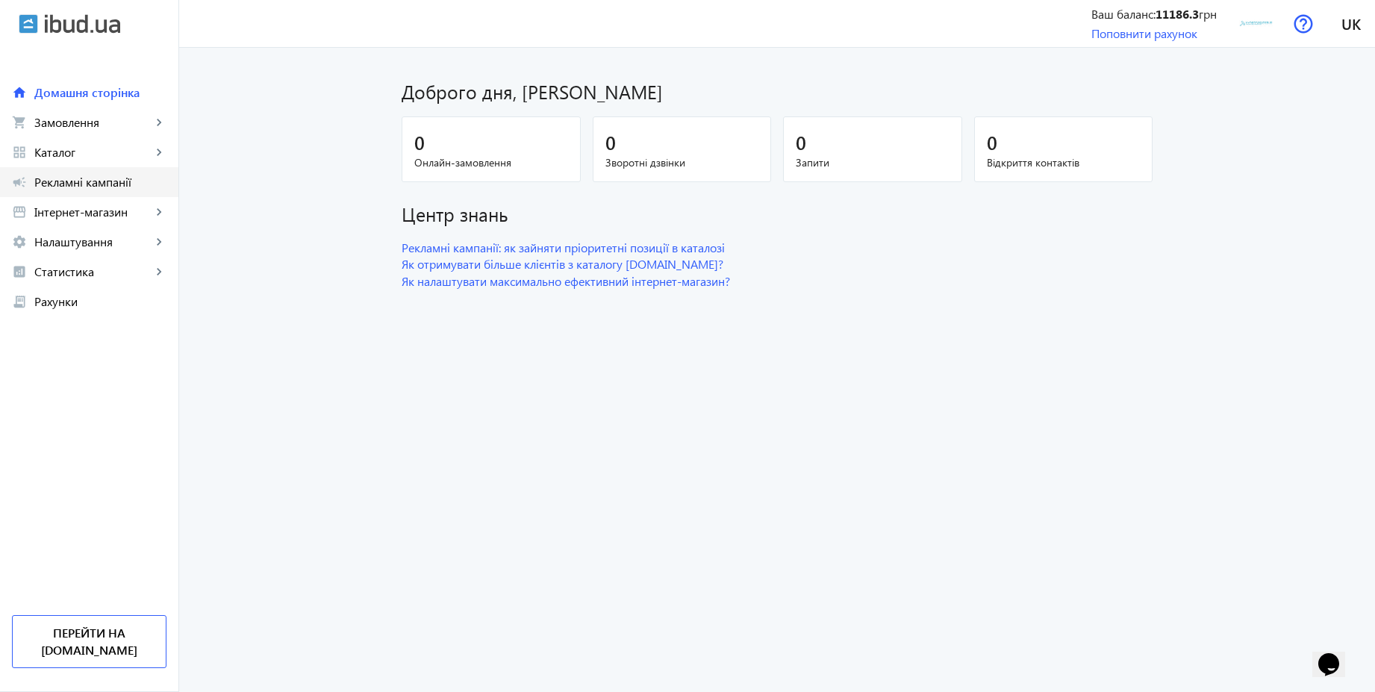
click at [122, 183] on span "Рекламні кампанії" at bounding box center [100, 182] width 132 height 15
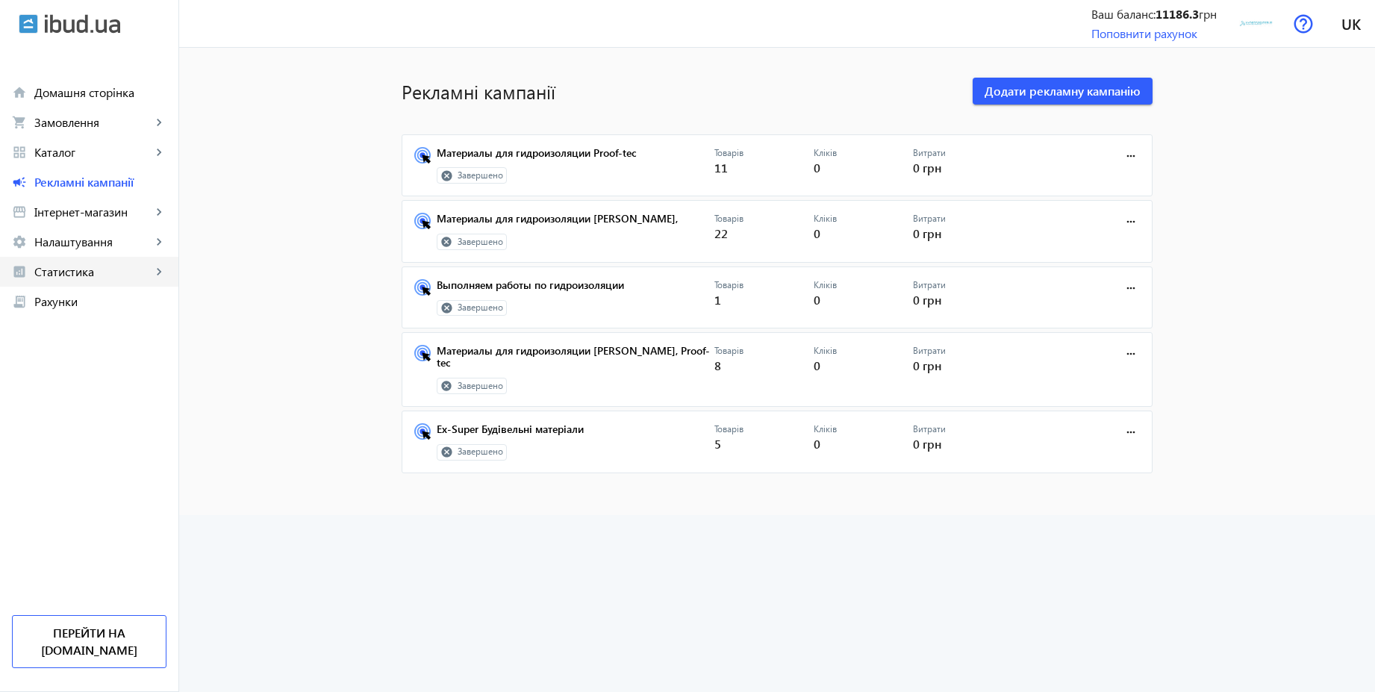
click at [77, 264] on span "Статистика" at bounding box center [92, 271] width 117 height 15
click at [87, 385] on span "Витрати" at bounding box center [109, 391] width 116 height 15
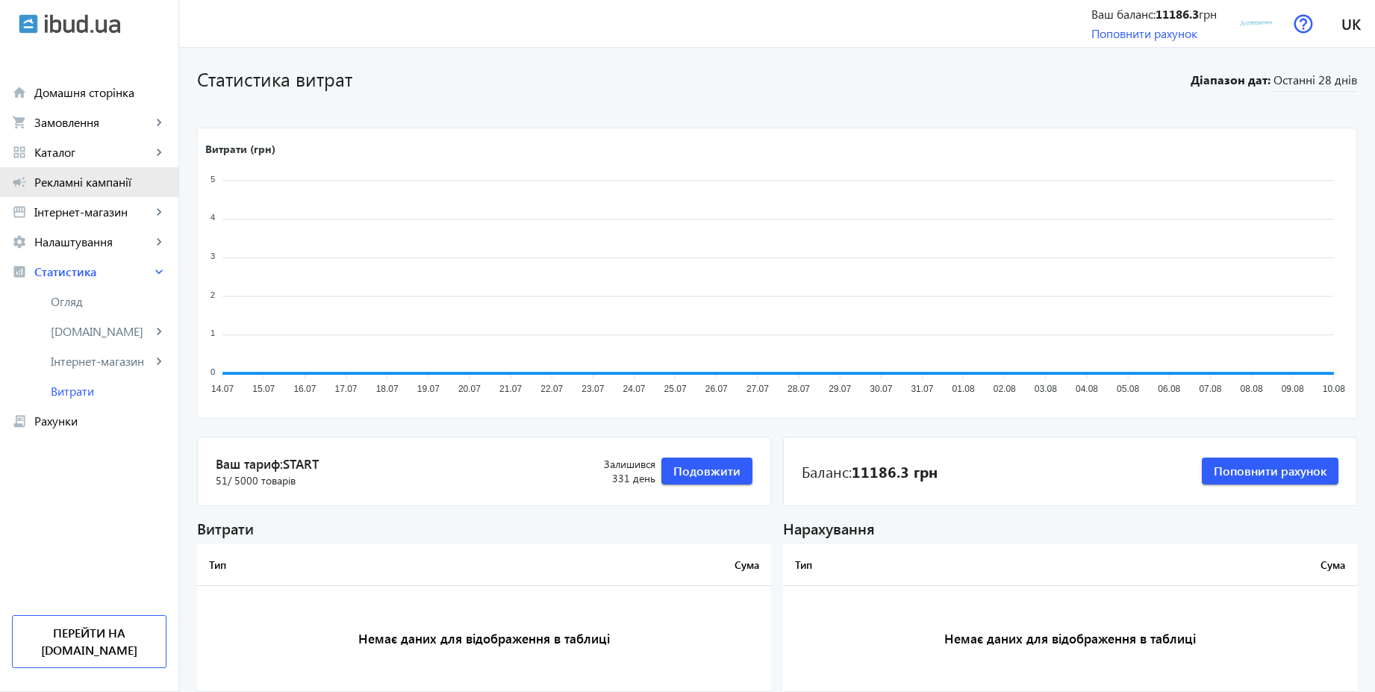
click at [94, 178] on span "Рекламні кампанії" at bounding box center [100, 182] width 132 height 15
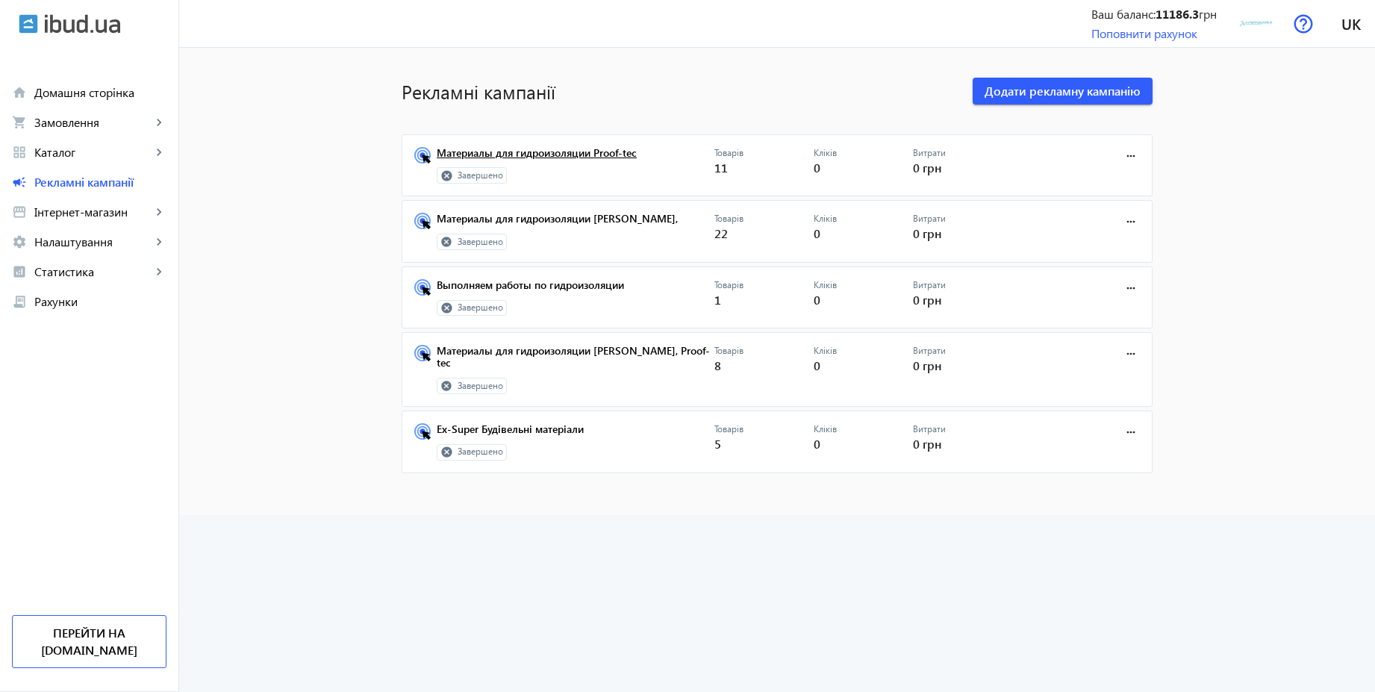
click at [547, 156] on link "Материалы для гидроизоляции Proof-tec" at bounding box center [576, 157] width 278 height 21
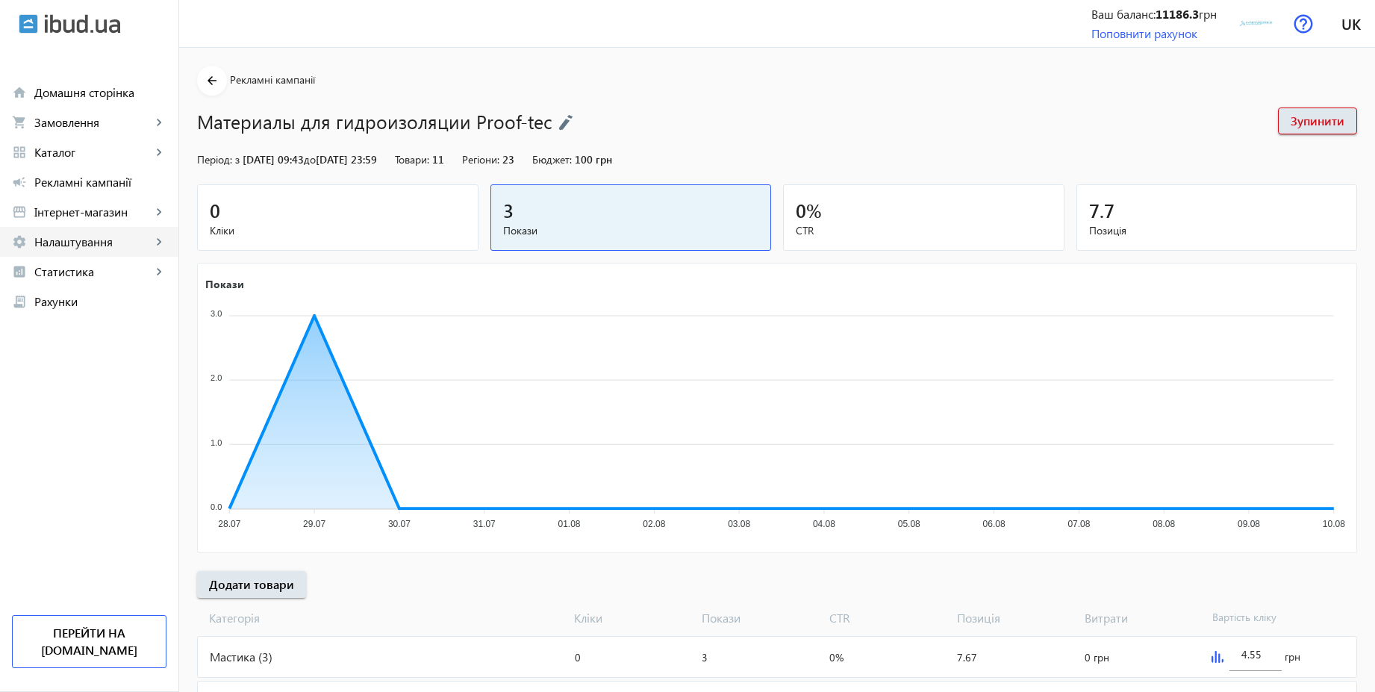
click at [80, 250] on link "settings Налаштування keyboard_arrow_right" at bounding box center [89, 242] width 178 height 30
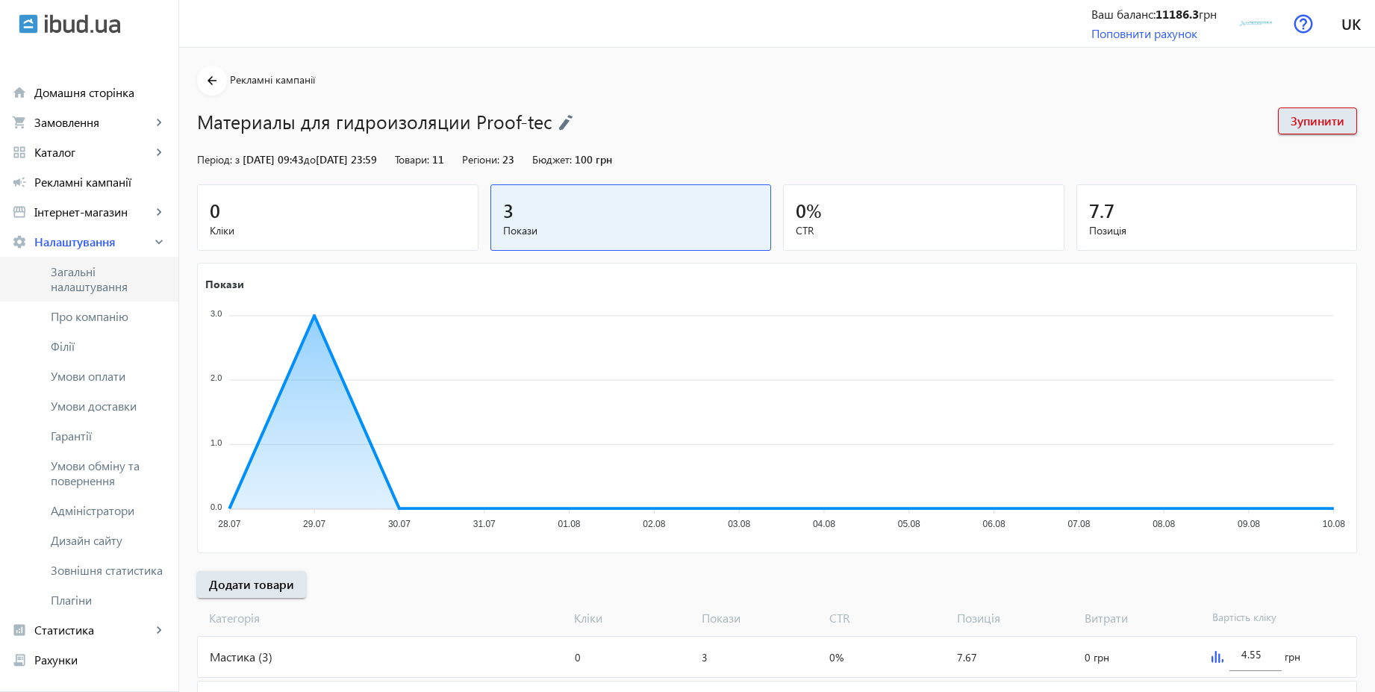
click at [93, 278] on span "Загальні налаштування" at bounding box center [109, 279] width 116 height 30
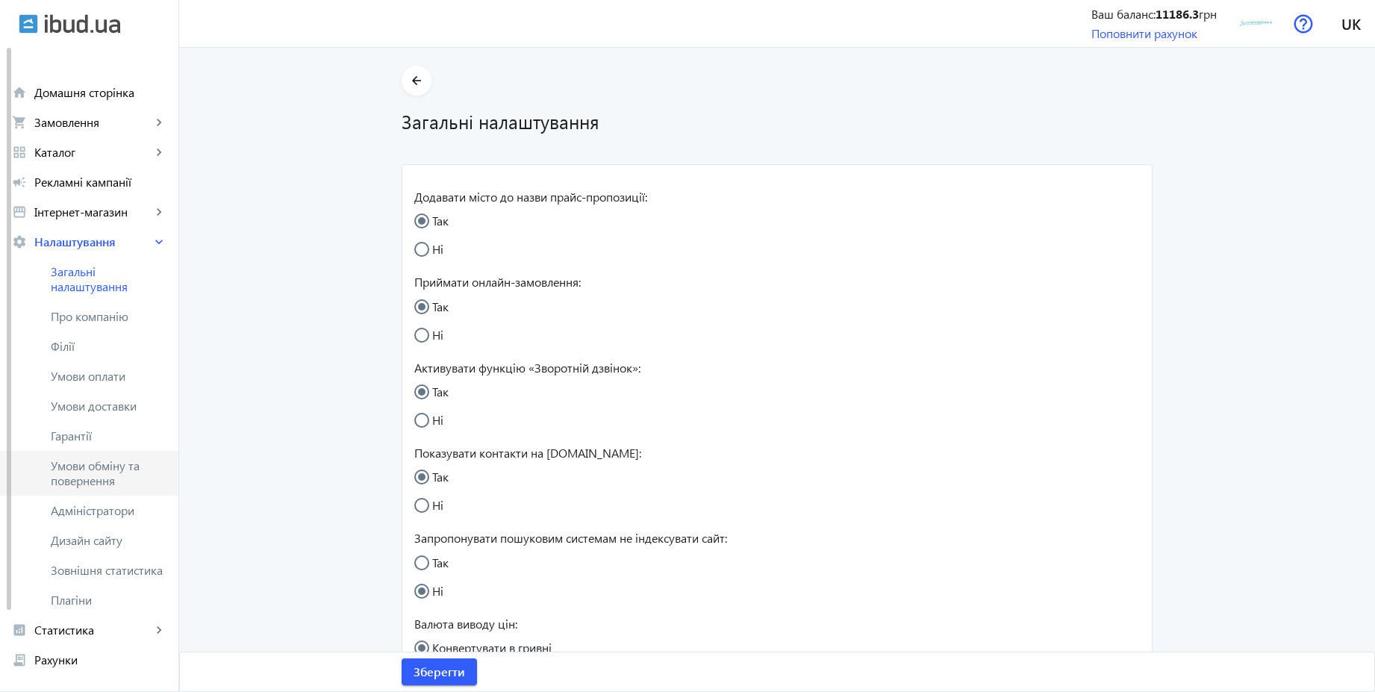
click at [108, 466] on span "Умови обміну та повернення" at bounding box center [109, 473] width 116 height 30
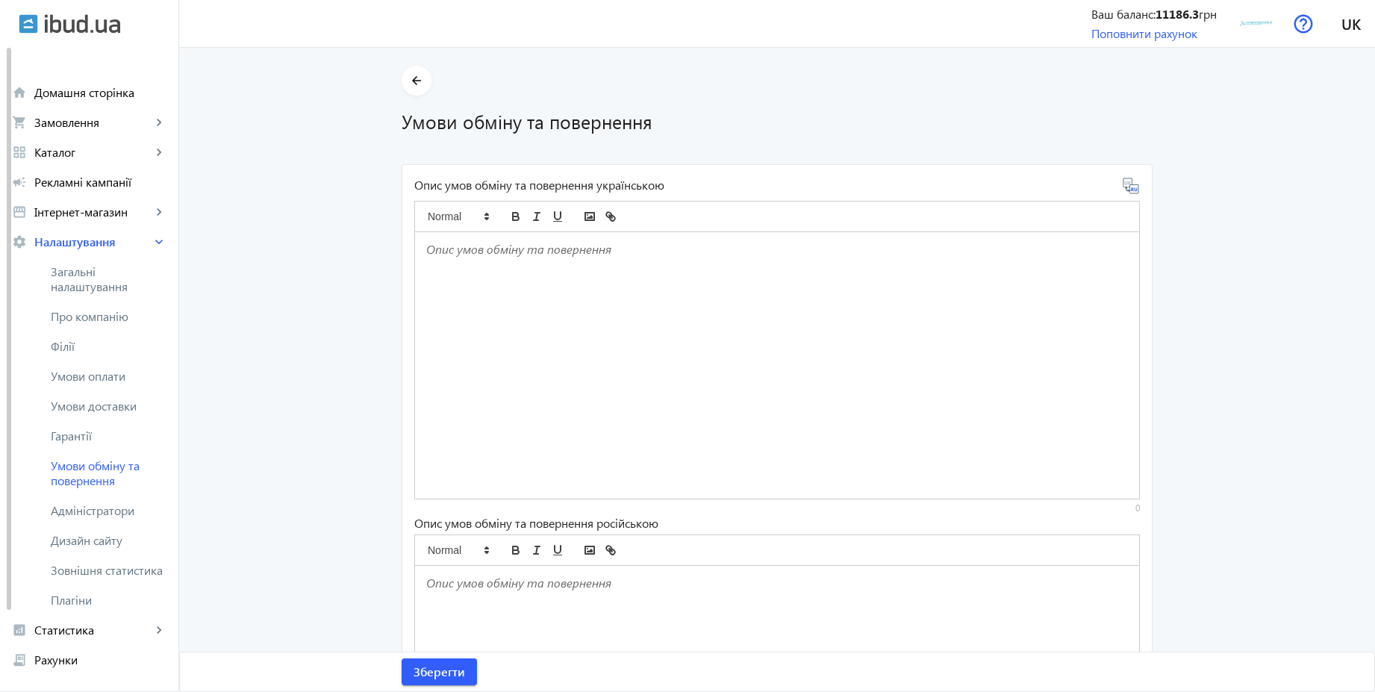
click at [488, 257] on div at bounding box center [777, 365] width 724 height 267
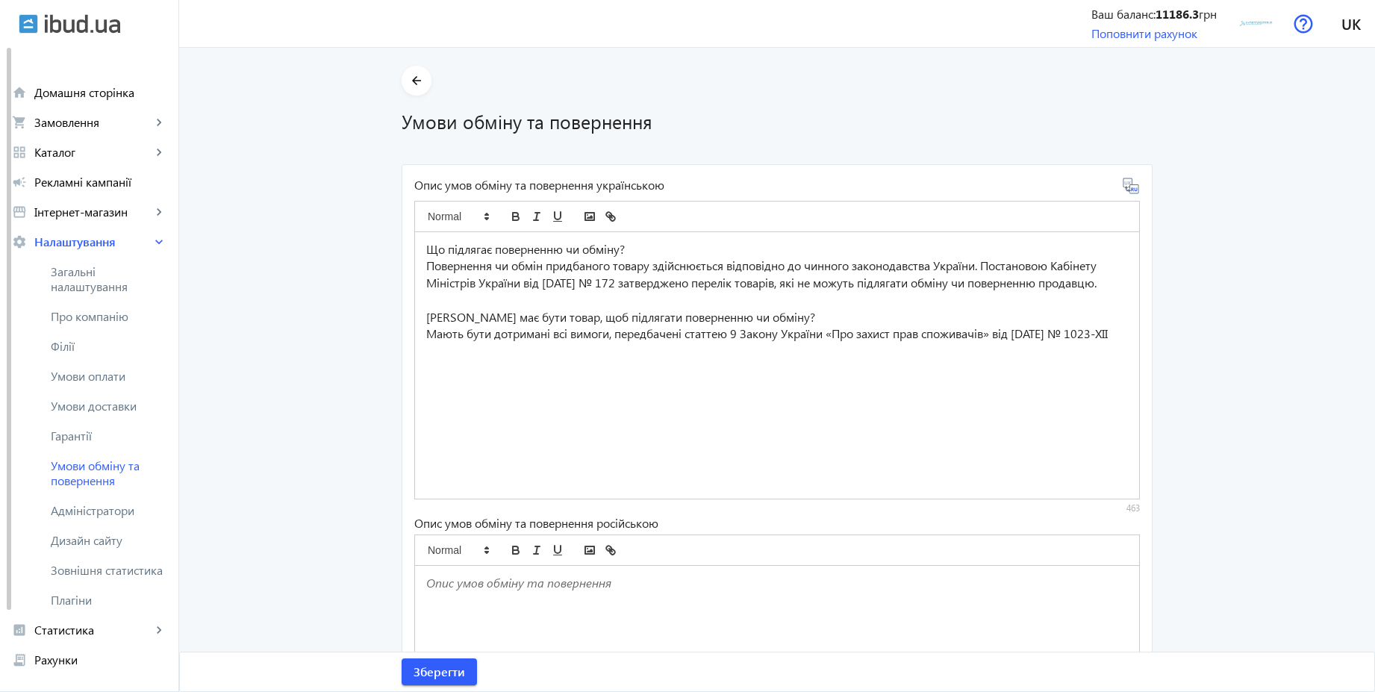
click at [1132, 191] on icon at bounding box center [1131, 186] width 18 height 18
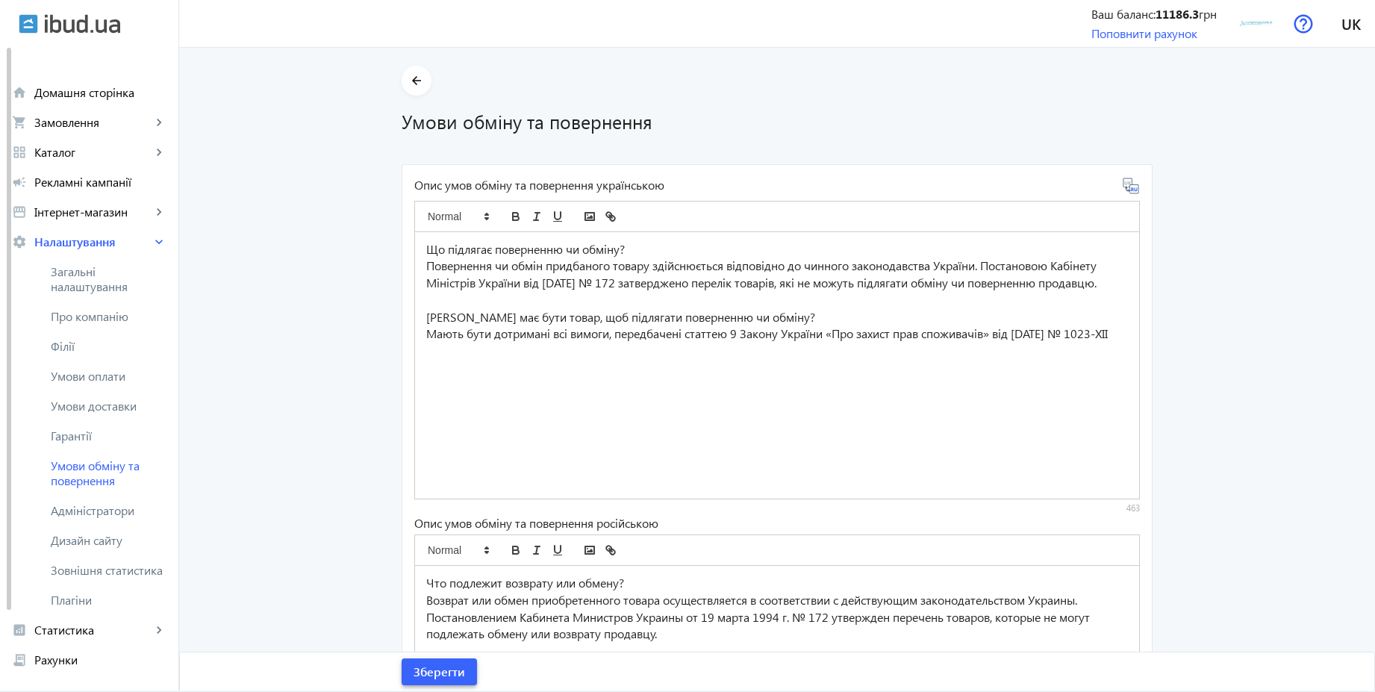
click at [449, 672] on span "Зберегти" at bounding box center [440, 672] width 52 height 16
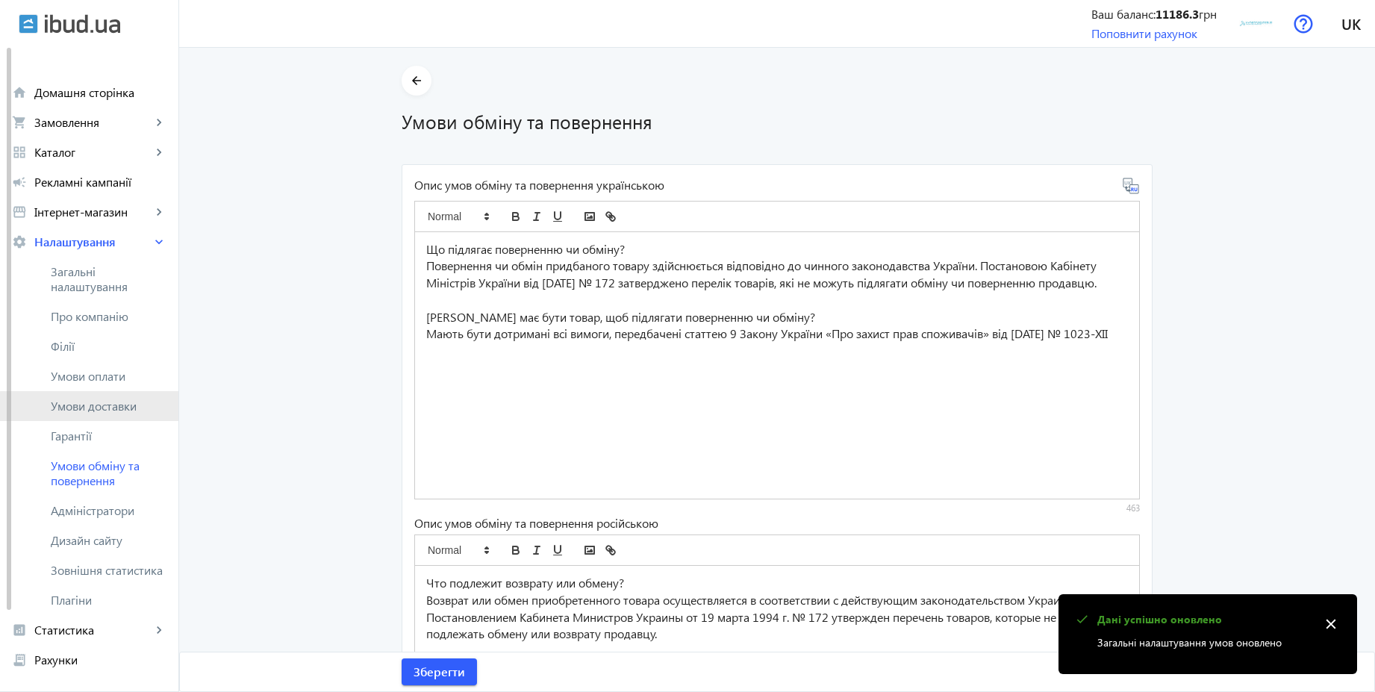
click at [97, 408] on span "Умови доставки" at bounding box center [109, 406] width 116 height 15
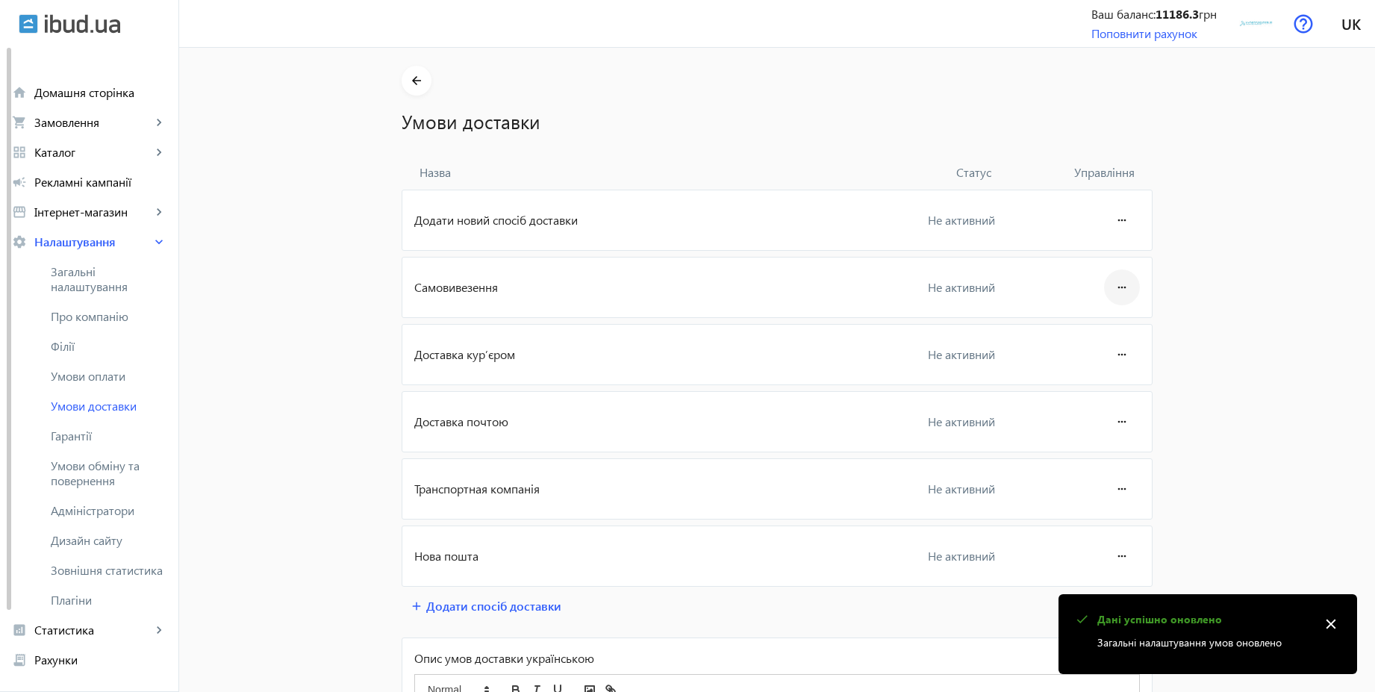
click at [1118, 289] on mat-icon "more_horiz" at bounding box center [1122, 288] width 18 height 36
click at [1097, 320] on button "Редагувати" at bounding box center [1094, 329] width 84 height 36
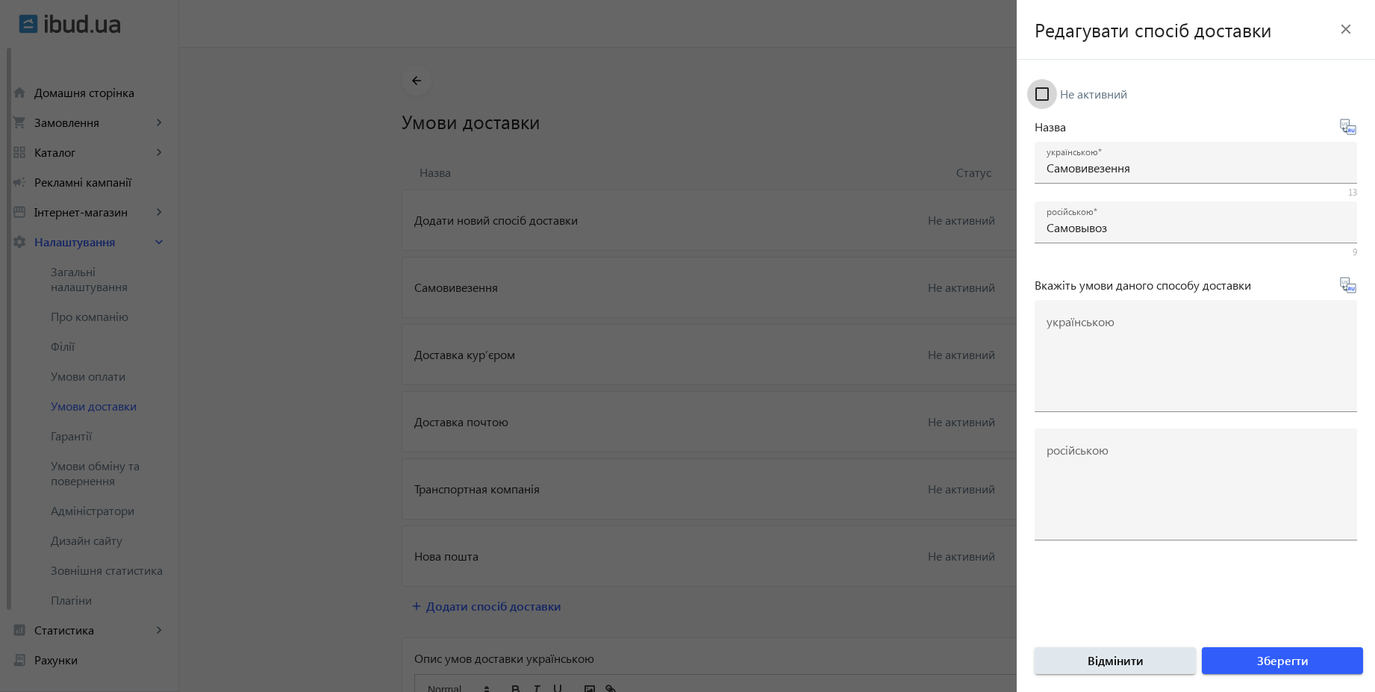
click at [1054, 89] on input "Не активний" at bounding box center [1042, 94] width 30 height 30
checkbox input "true"
click at [1280, 662] on span "Зберегти" at bounding box center [1283, 661] width 52 height 16
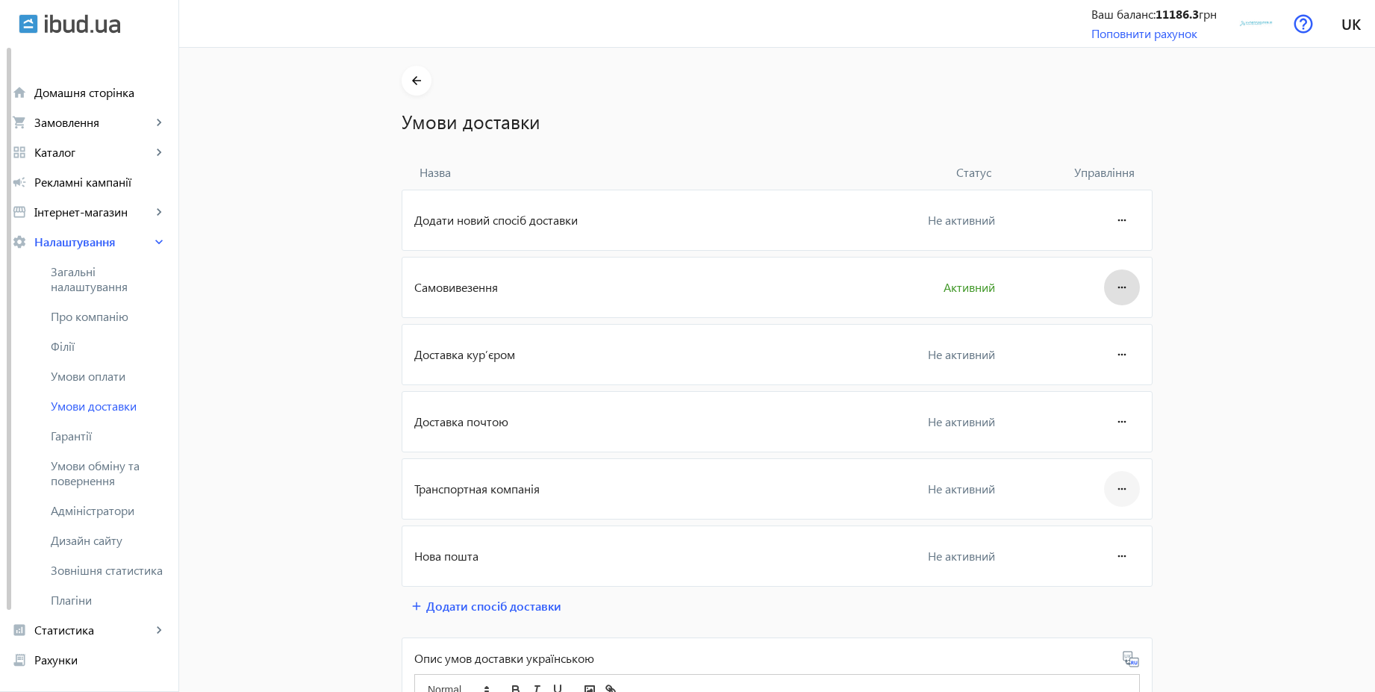
click at [1122, 484] on mat-icon "more_horiz" at bounding box center [1122, 489] width 18 height 36
click at [1092, 531] on span "Редагувати" at bounding box center [1094, 531] width 60 height 12
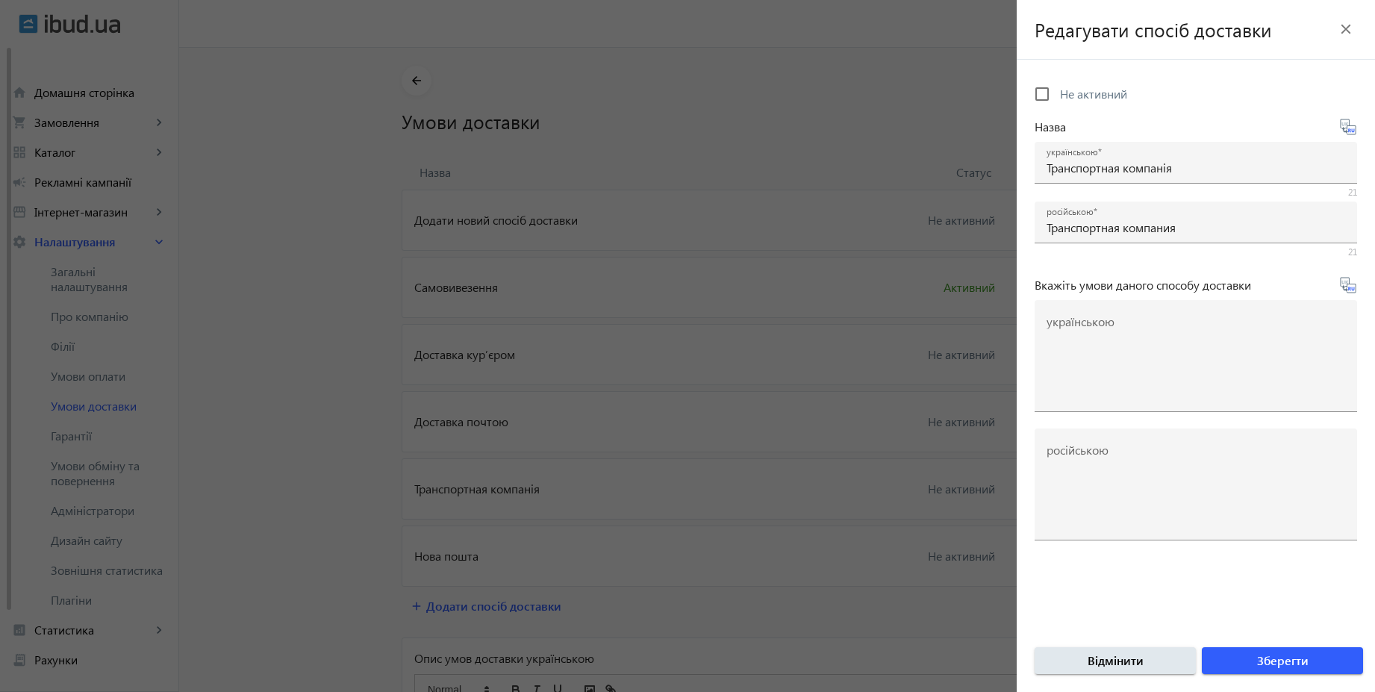
click at [1067, 95] on span "Не активний" at bounding box center [1093, 94] width 67 height 16
click at [1057, 95] on input "Не активний" at bounding box center [1042, 94] width 30 height 30
checkbox input "true"
click at [1313, 663] on span "submit" at bounding box center [1282, 661] width 161 height 36
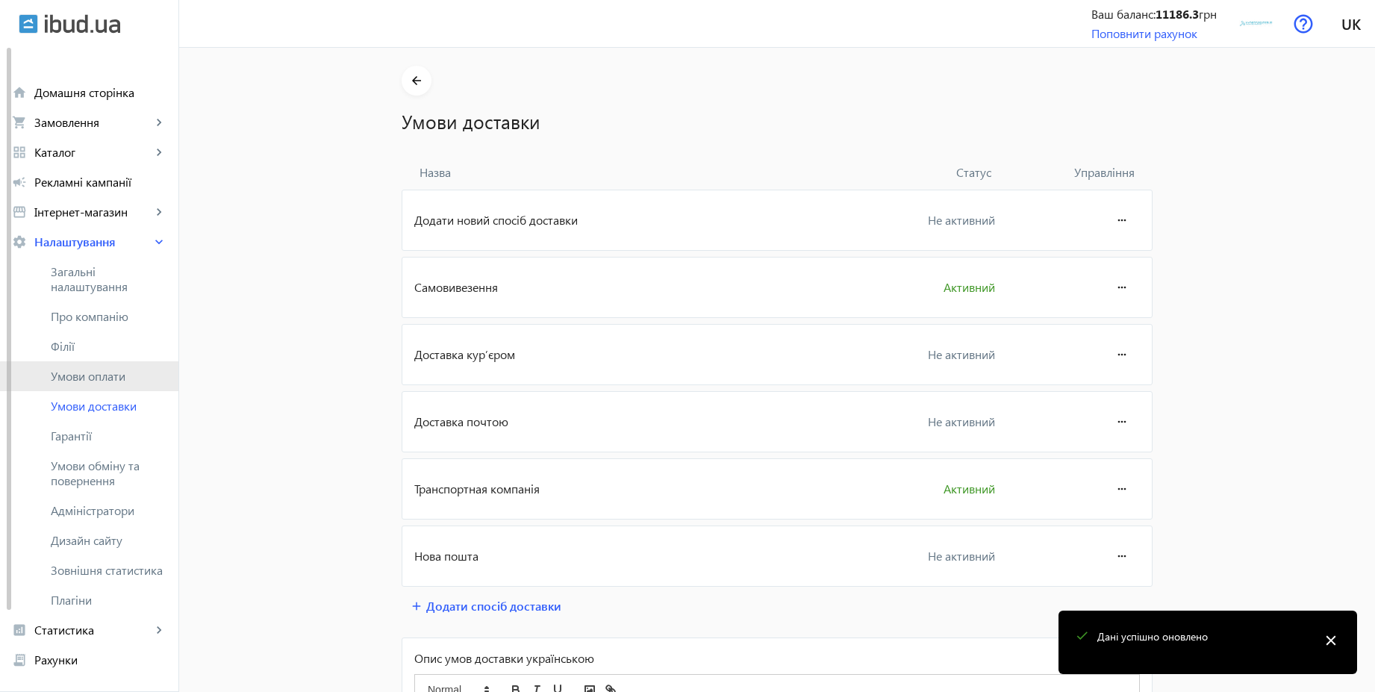
click at [130, 381] on span "Умови оплати" at bounding box center [109, 376] width 116 height 15
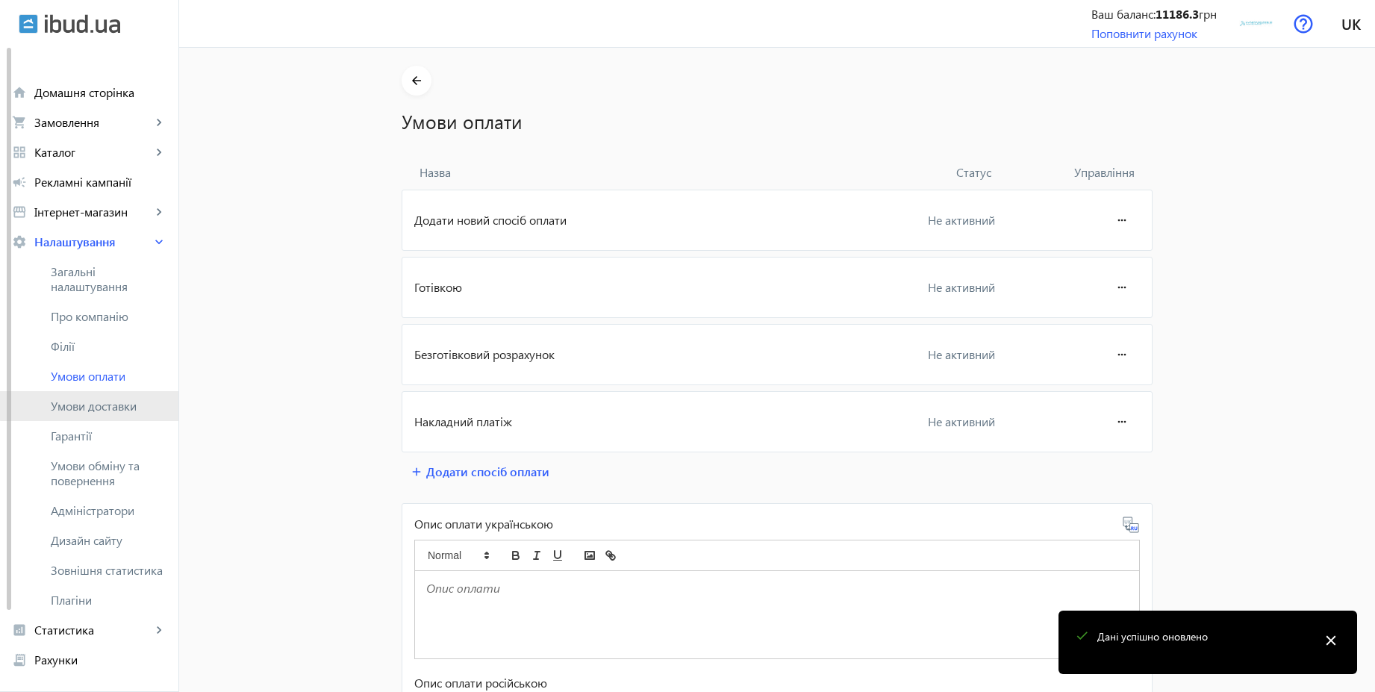
click at [112, 399] on span "Умови доставки" at bounding box center [109, 406] width 116 height 15
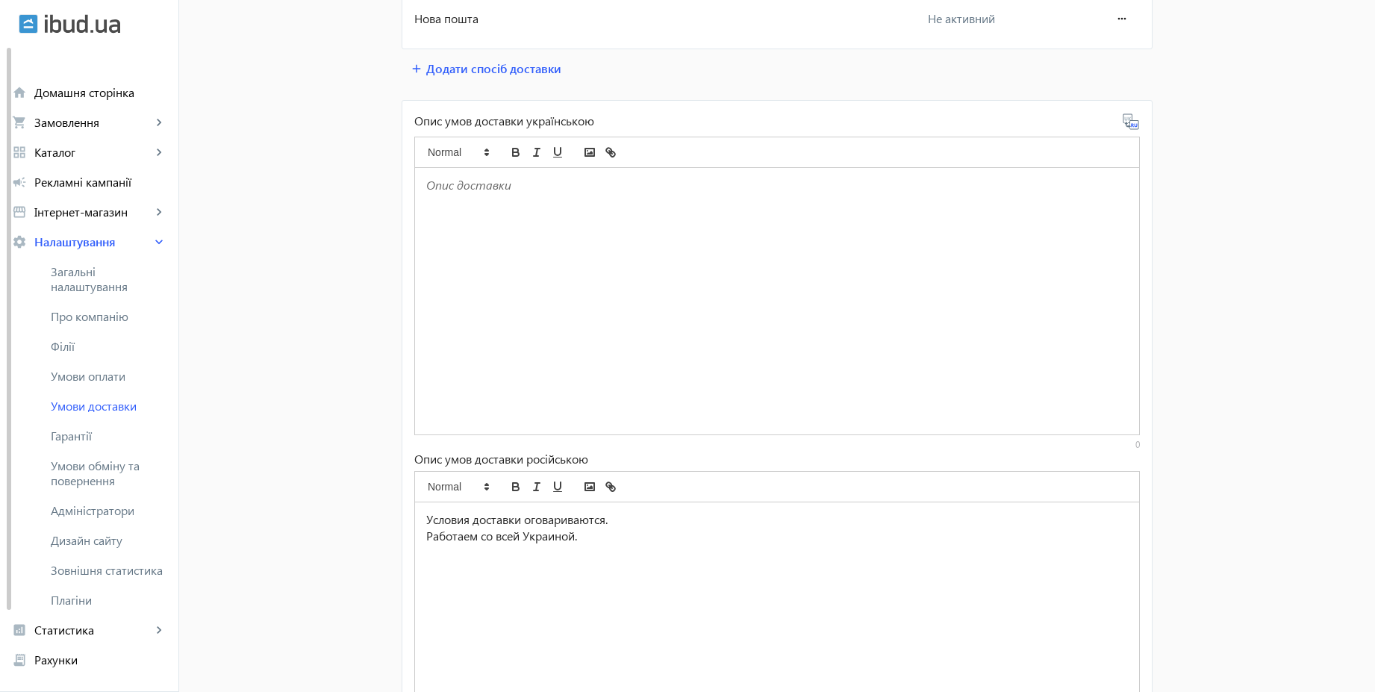
scroll to position [927, 0]
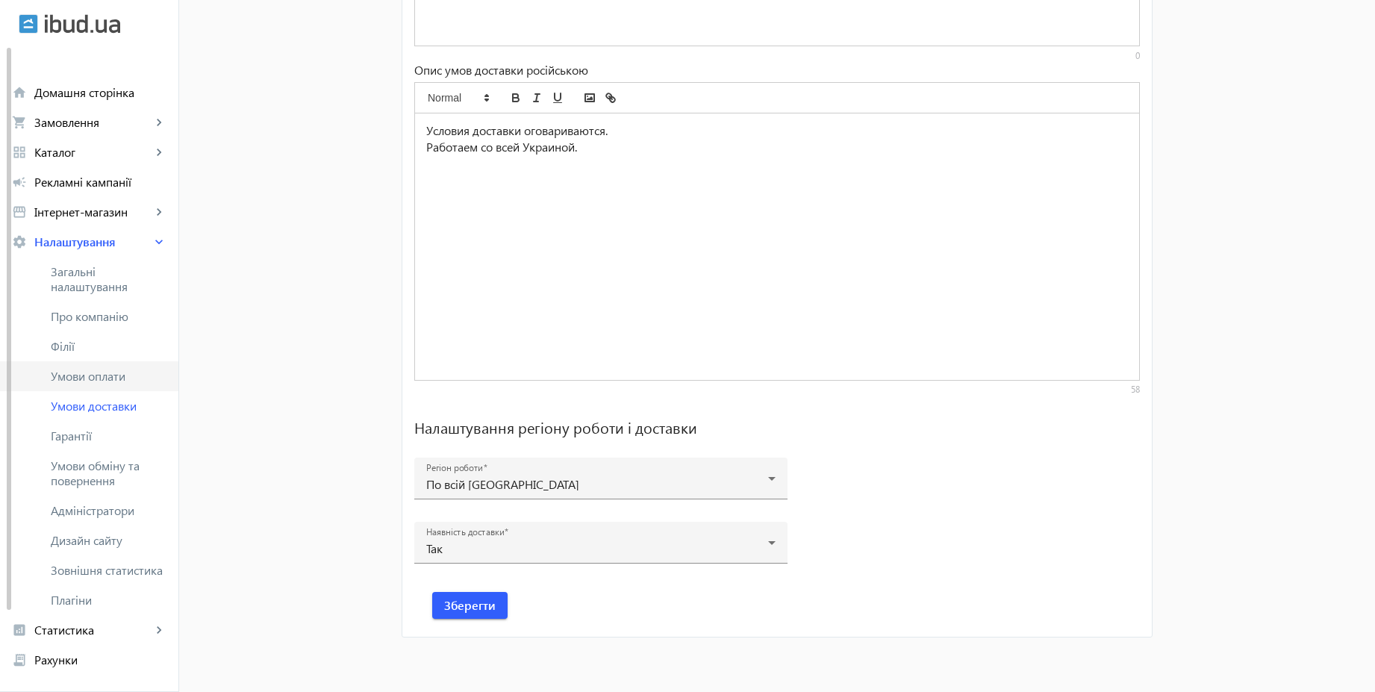
click at [119, 384] on link "Умови оплати" at bounding box center [89, 376] width 178 height 30
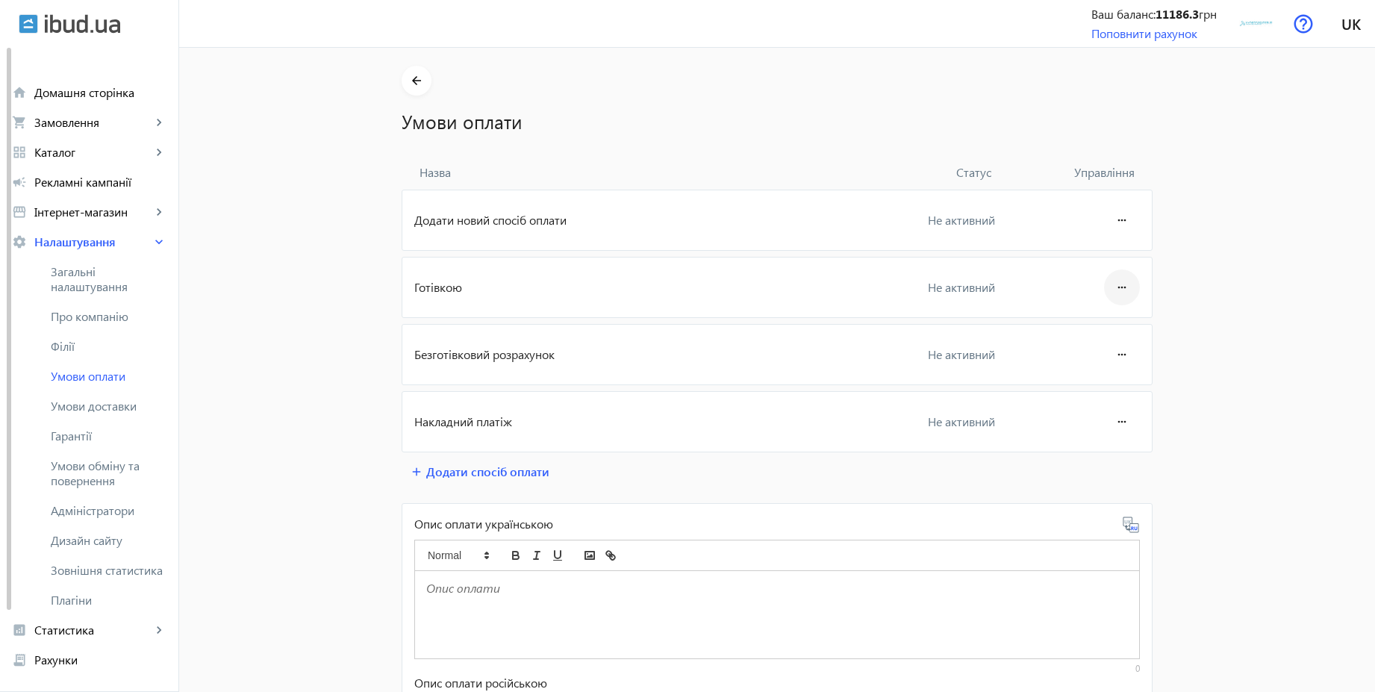
click at [1123, 281] on mat-icon "more_horiz" at bounding box center [1122, 288] width 18 height 36
click at [1086, 329] on span "Редагувати" at bounding box center [1094, 329] width 60 height 12
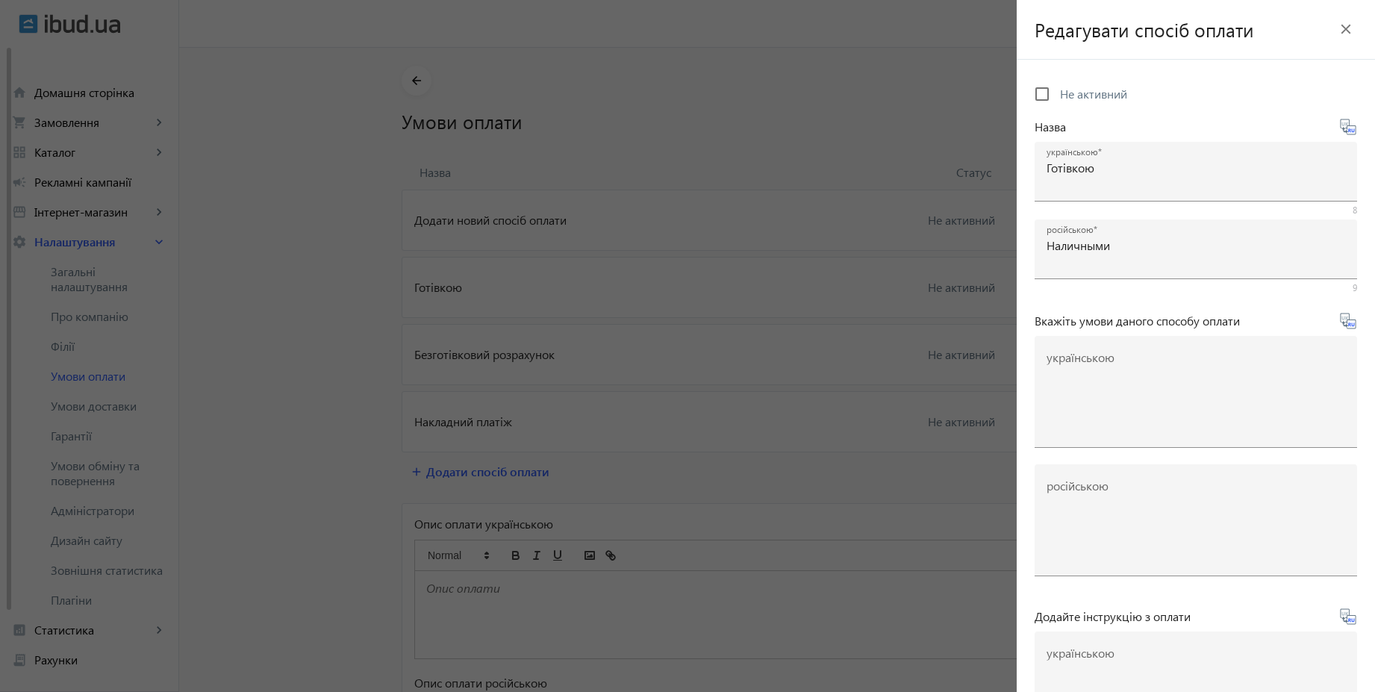
click at [1088, 98] on span "Не активний" at bounding box center [1093, 94] width 67 height 16
click at [1057, 98] on input "Не активний" at bounding box center [1042, 94] width 30 height 30
checkbox input "true"
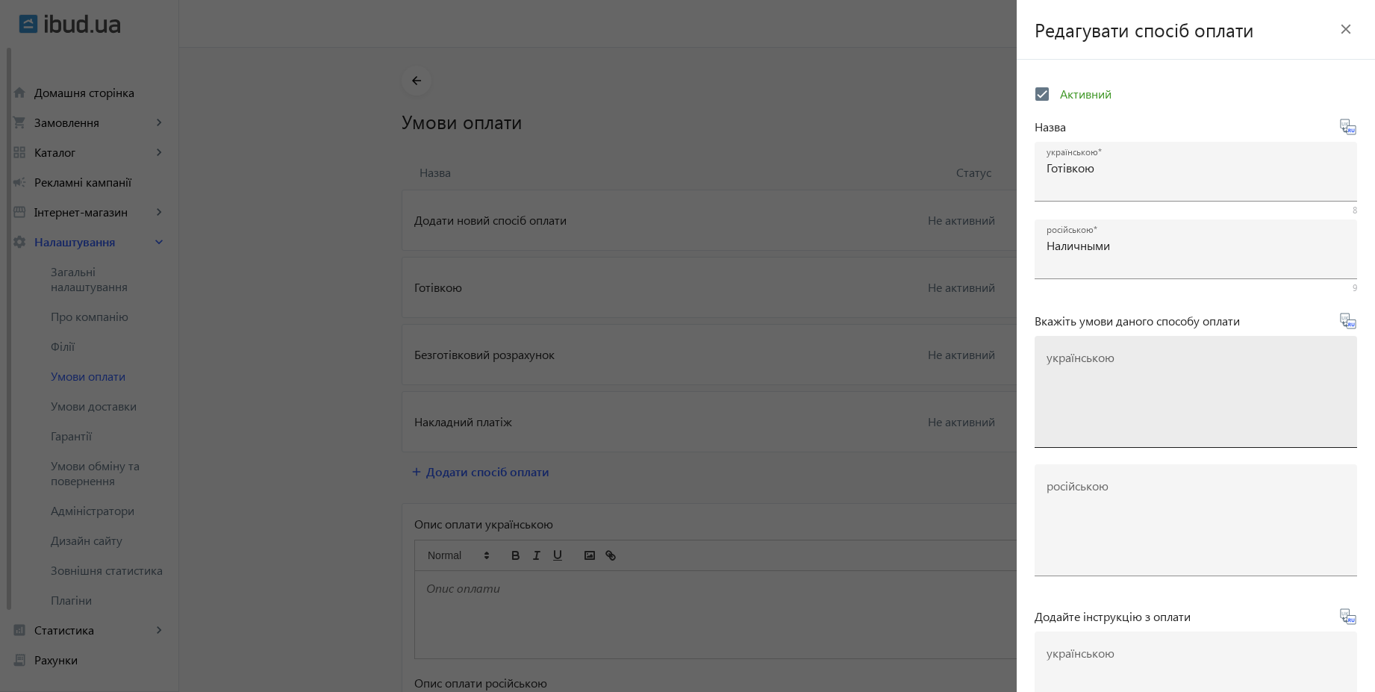
click at [1094, 379] on textarea "українською" at bounding box center [1196, 398] width 299 height 88
paste textarea "Оплачуйте замовлення готівкою при отриманні товару в нашому офісі чи у кур'єра"
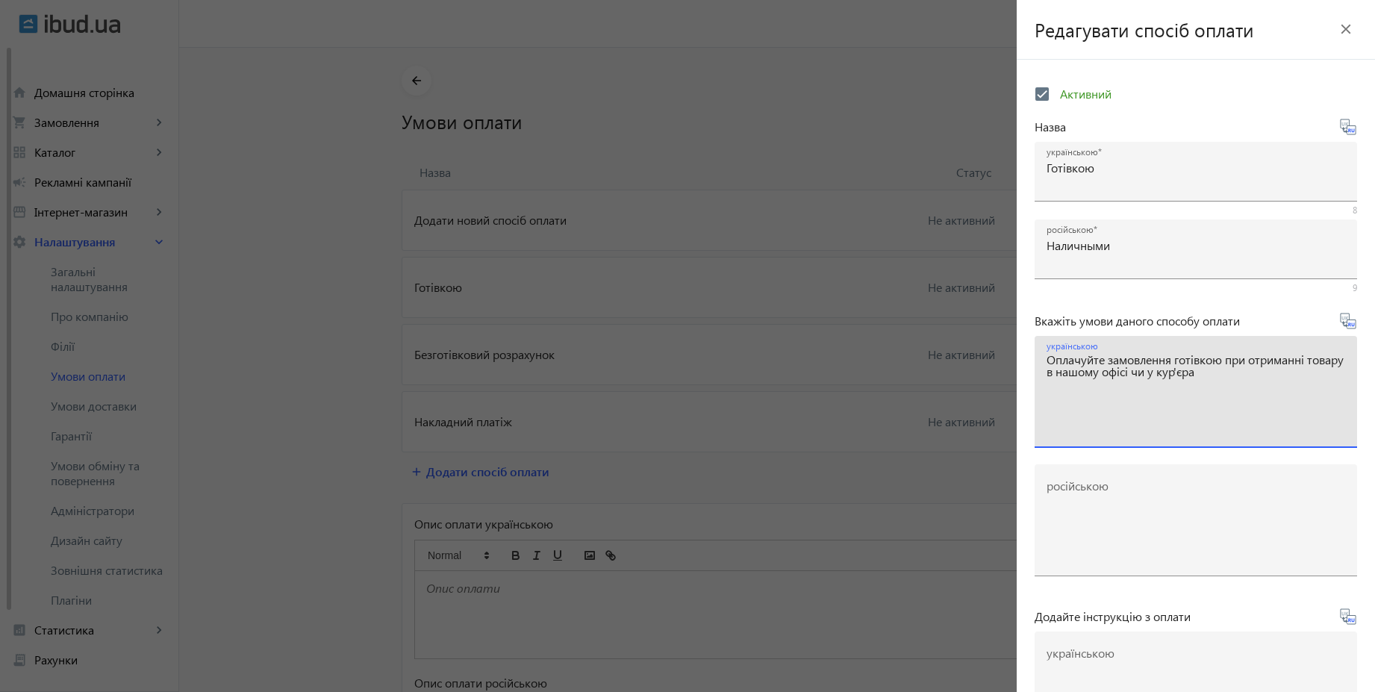
type textarea "Оплачуйте замовлення готівкою при отриманні товару в нашому офісі чи у кур'єра"
click at [1340, 321] on icon at bounding box center [1349, 321] width 18 height 18
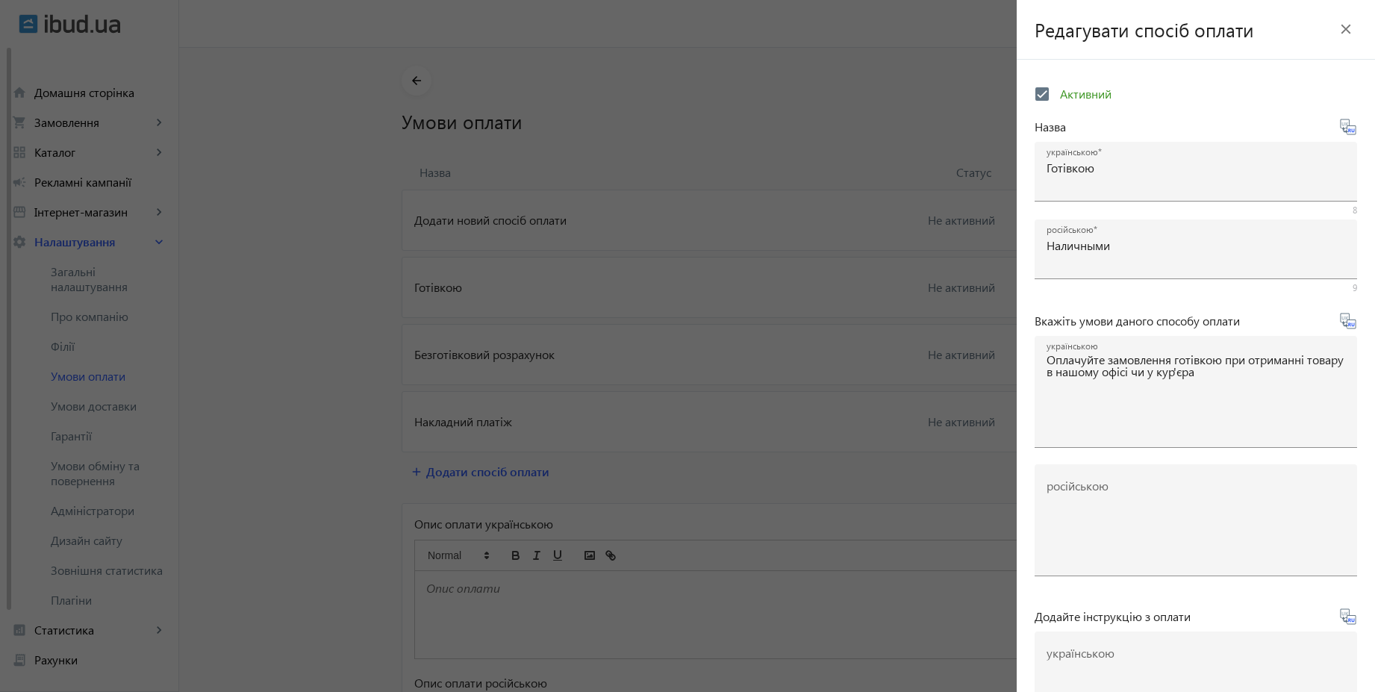
type textarea "Оплачивайте заказ наличными при получении товара в нашем офисе или у курьера"
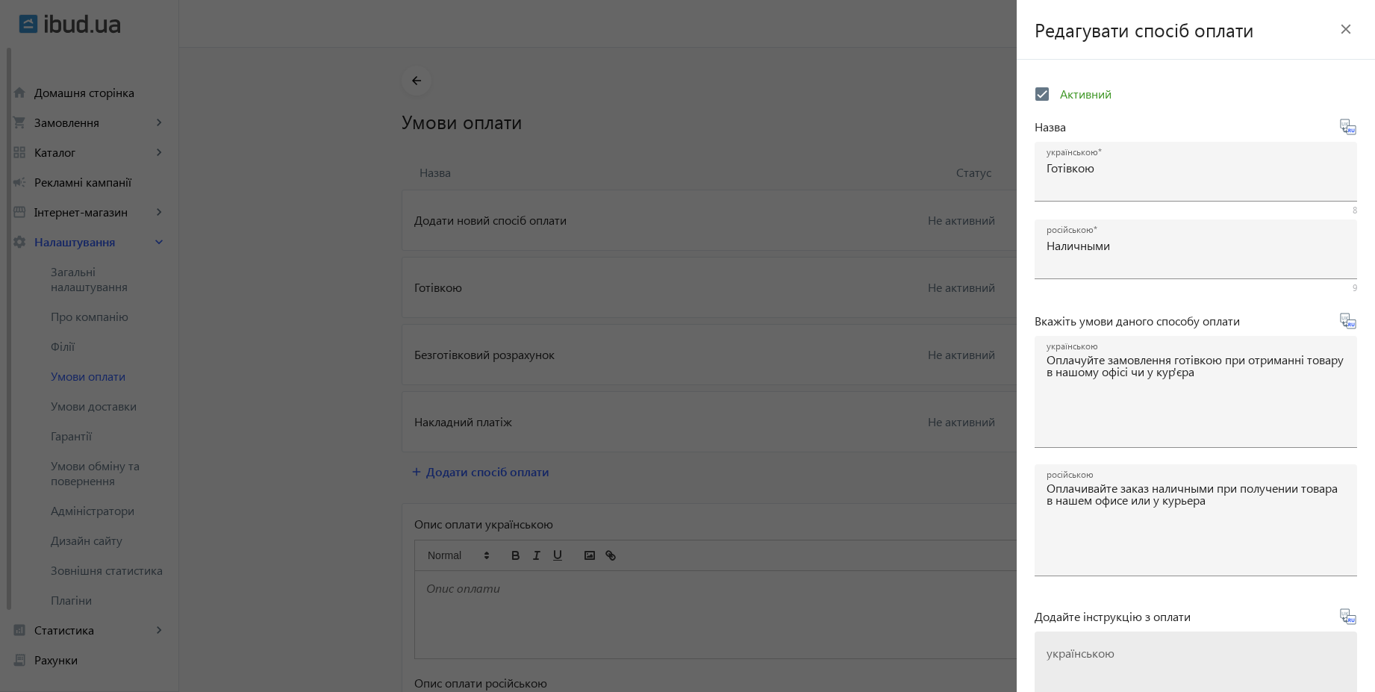
click at [1127, 655] on textarea "українською" at bounding box center [1196, 694] width 299 height 88
paste textarea "Оплатіть замовлення готівкою при отриманні товару"
type textarea "Оплатіть замовлення готівкою при отриманні товару"
click at [1342, 620] on icon at bounding box center [1349, 617] width 18 height 18
type textarea "Оплатите заказ наличными при получении товара"
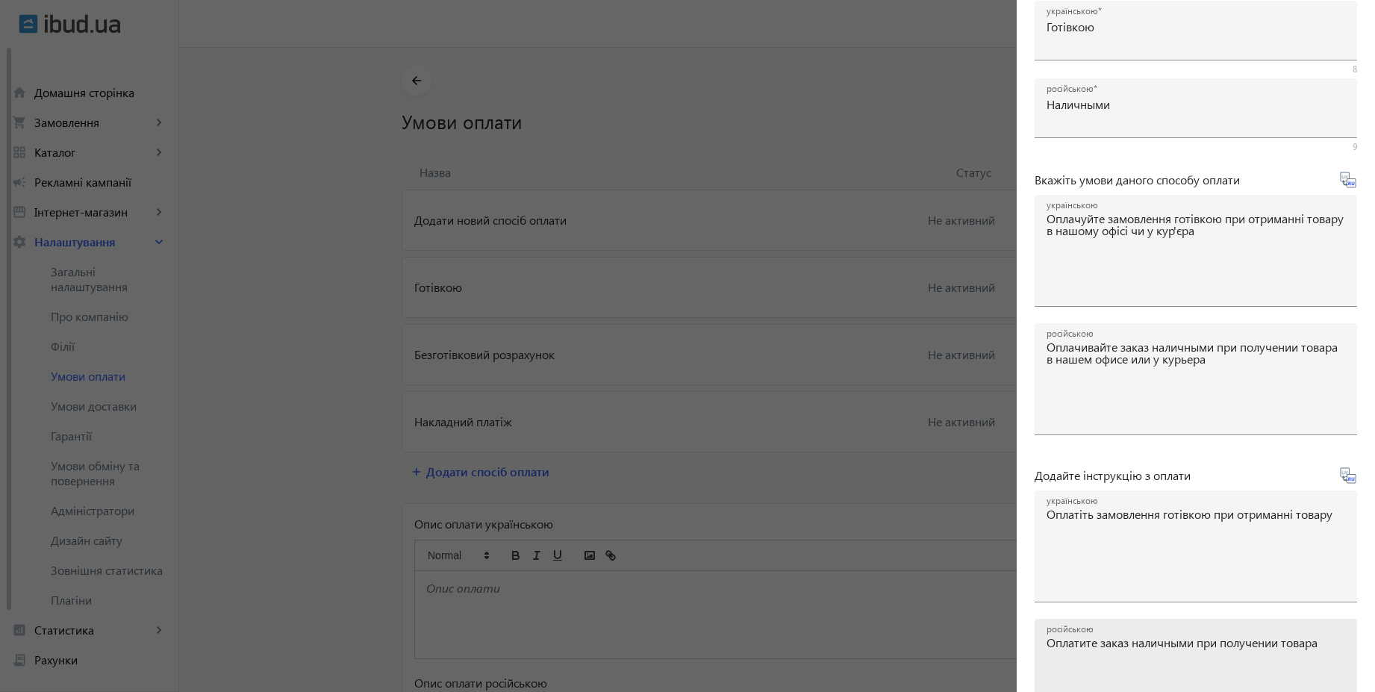
scroll to position [247, 0]
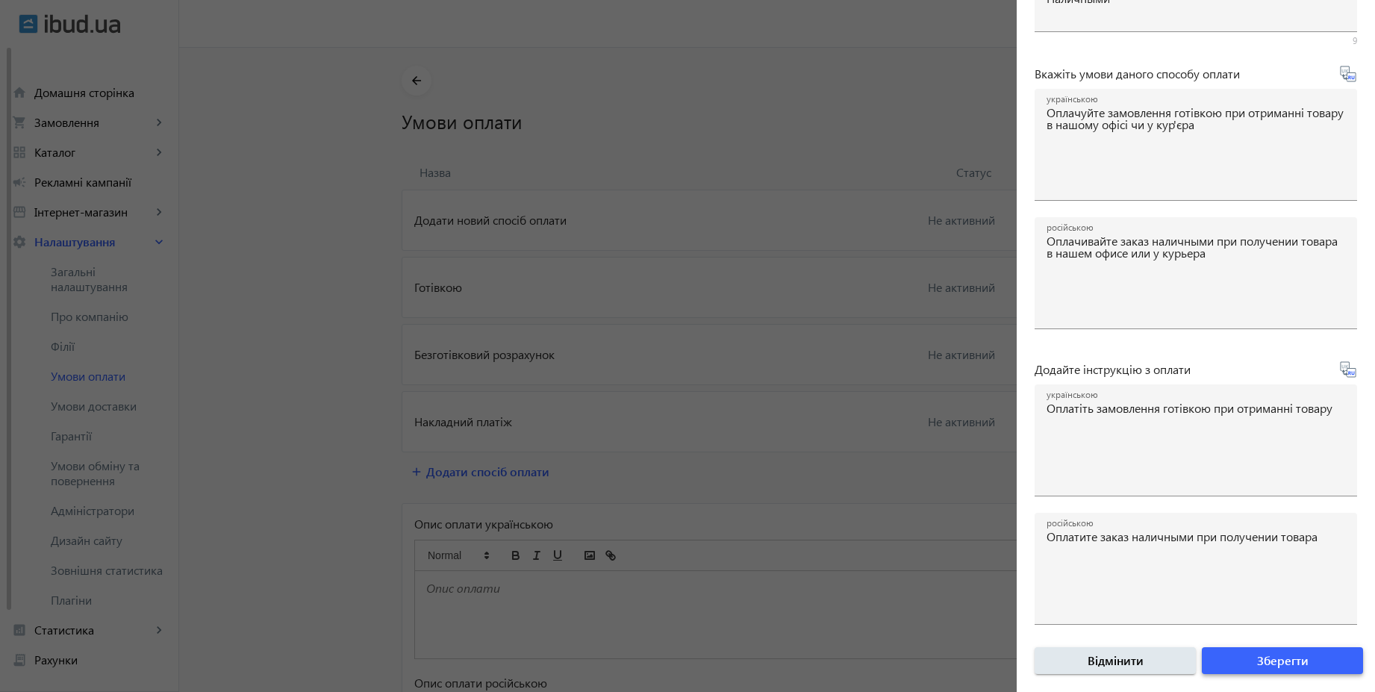
click at [1288, 666] on span "Зберегти" at bounding box center [1283, 661] width 52 height 16
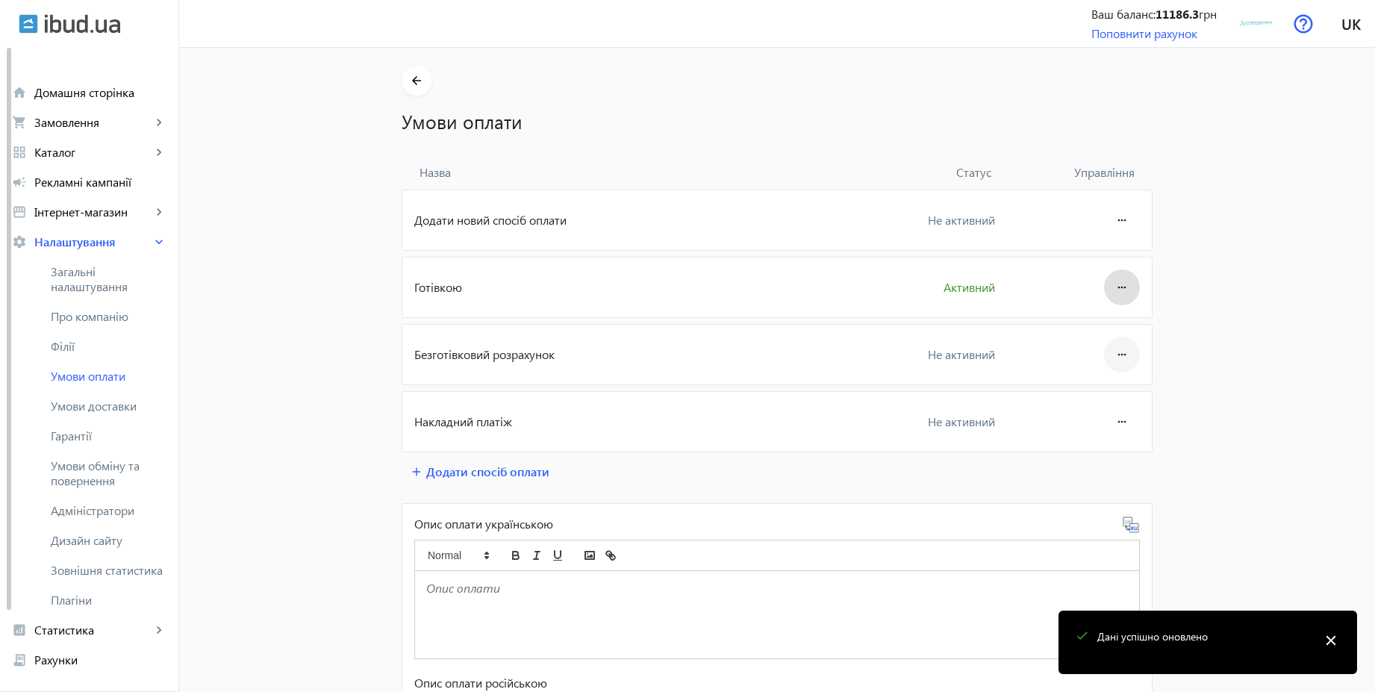
click at [1120, 360] on mat-icon "more_horiz" at bounding box center [1122, 355] width 18 height 36
click at [1109, 386] on button "Редагувати" at bounding box center [1094, 397] width 84 height 36
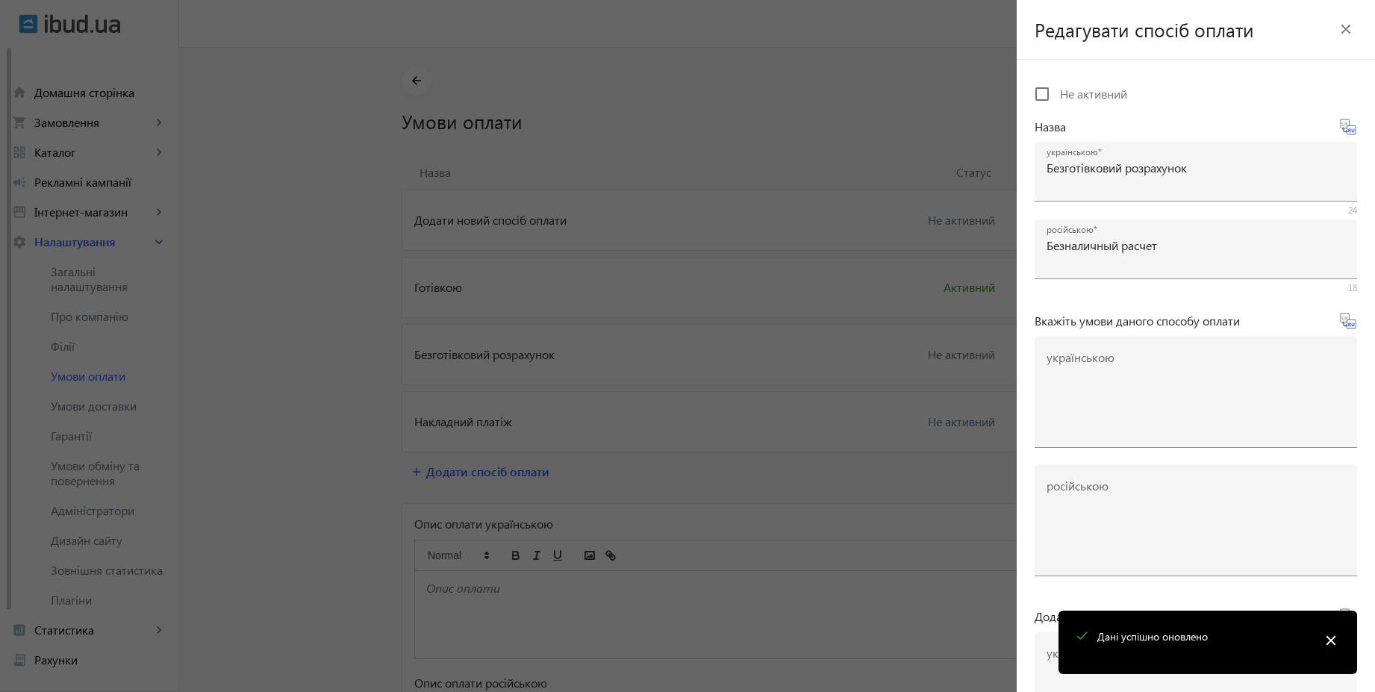
click at [1083, 95] on span "Не активний" at bounding box center [1093, 94] width 67 height 16
click at [1057, 95] on input "Не активний" at bounding box center [1042, 94] width 30 height 30
checkbox input "true"
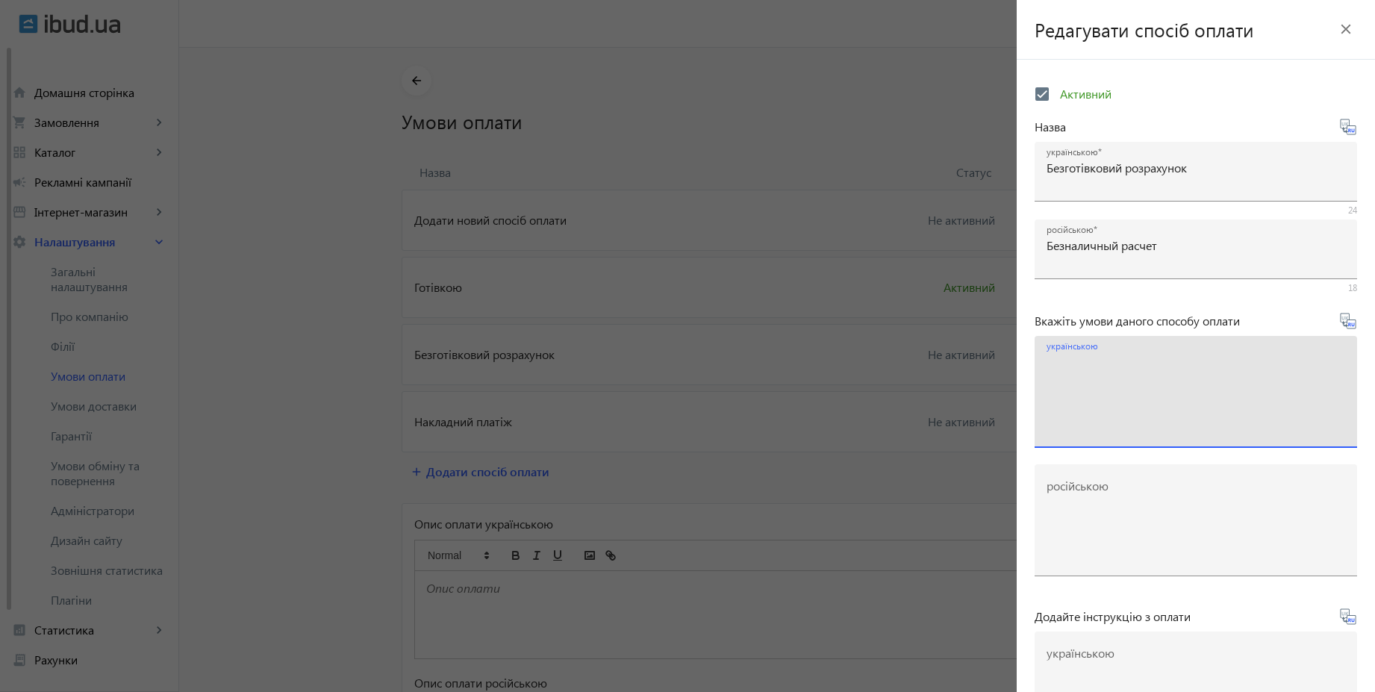
click at [1119, 374] on textarea "українською" at bounding box center [1196, 398] width 299 height 88
paste textarea "Оплачуйте замовлення переказом із будь-якого банку України чи по реквізитах у с…"
type textarea "Оплачуйте замовлення переказом із будь-якого банку України чи по реквізитах у с…"
click at [1341, 323] on icon at bounding box center [1349, 321] width 18 height 18
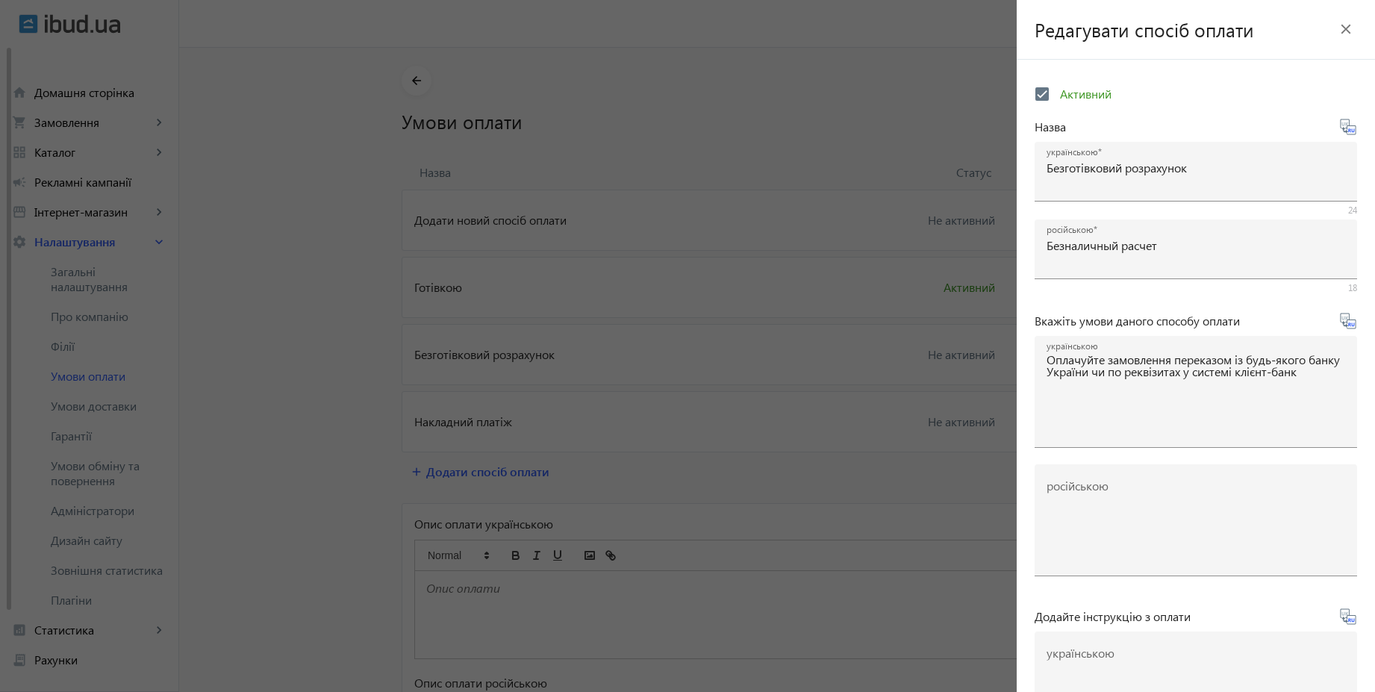
type textarea "Оплачивайте заказ переводом из любого банка или по реквизитам в системе клиент-…"
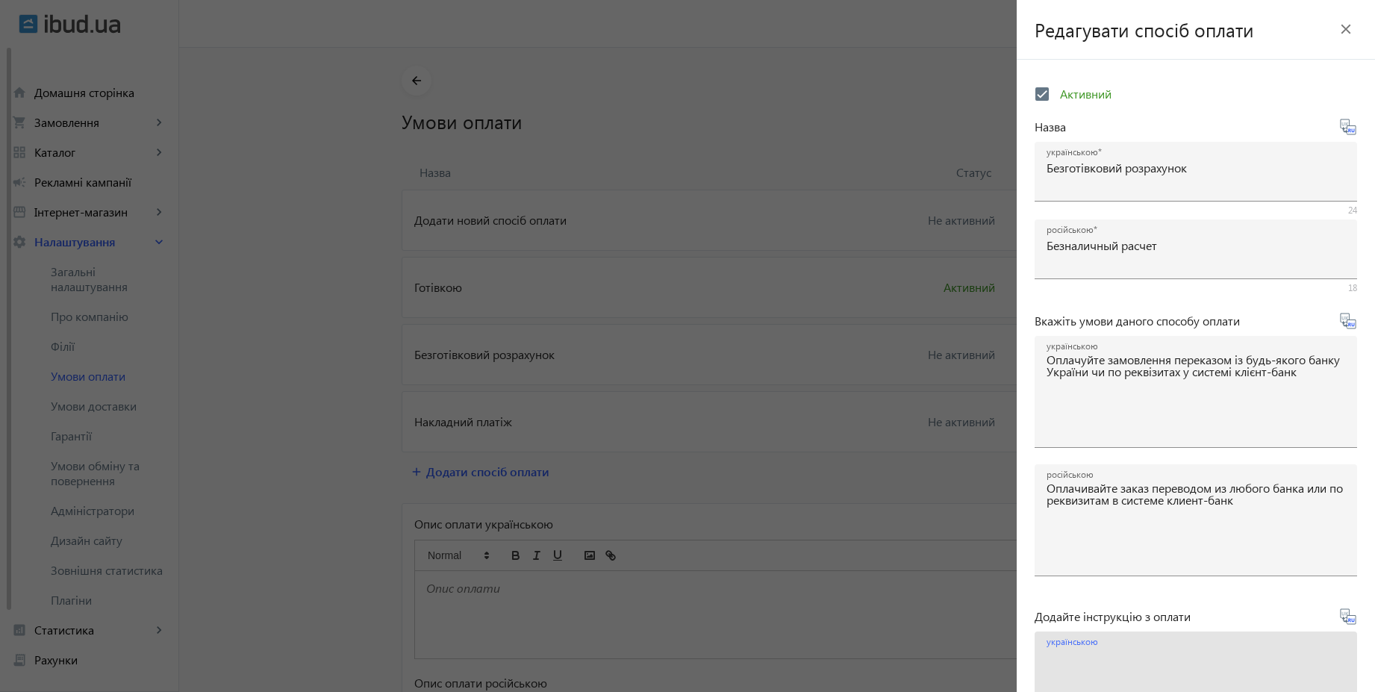
click at [1101, 664] on textarea "українською" at bounding box center [1196, 694] width 299 height 88
paste textarea "Оплатіть замовлення згідно реквізитів рахунка-фактури"
type textarea "Оплатіть замовлення згідно реквізитів рахунка-фактури"
click at [1346, 619] on icon at bounding box center [1348, 617] width 16 height 16
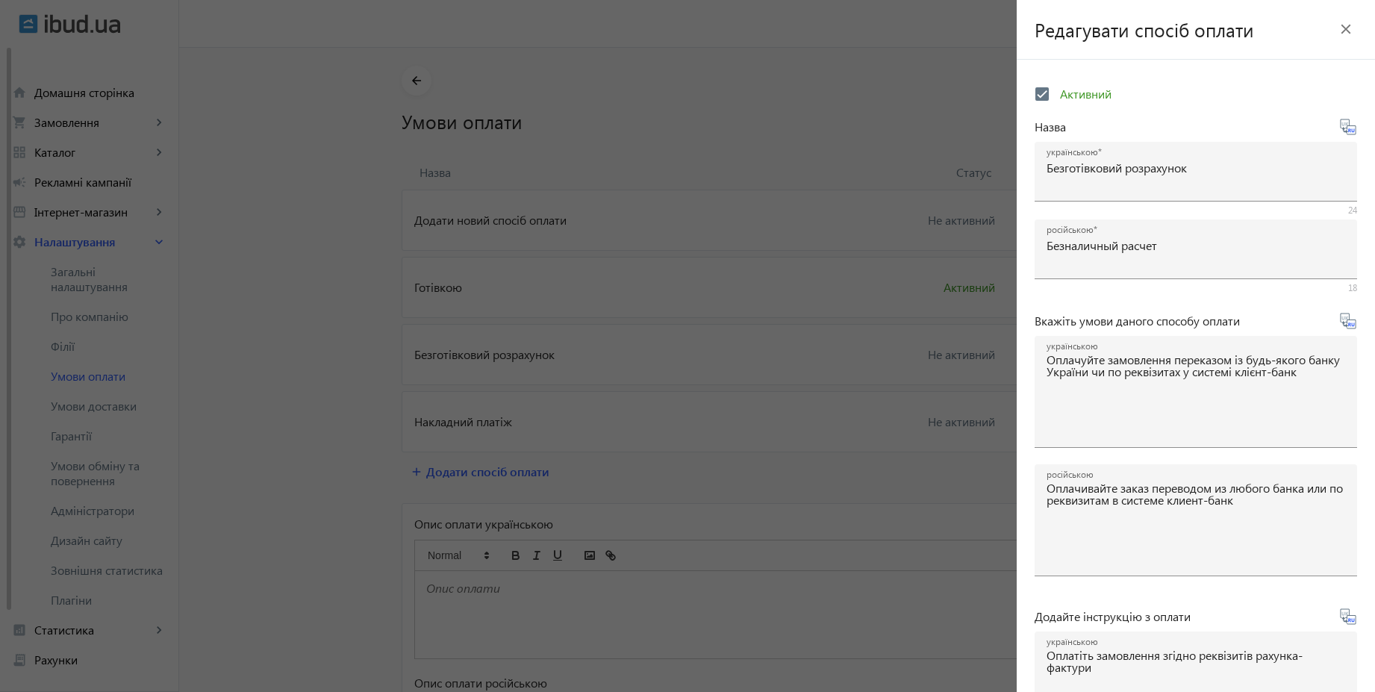
type textarea "Оплатите заказ согласно реквизитам счета-фактуры"
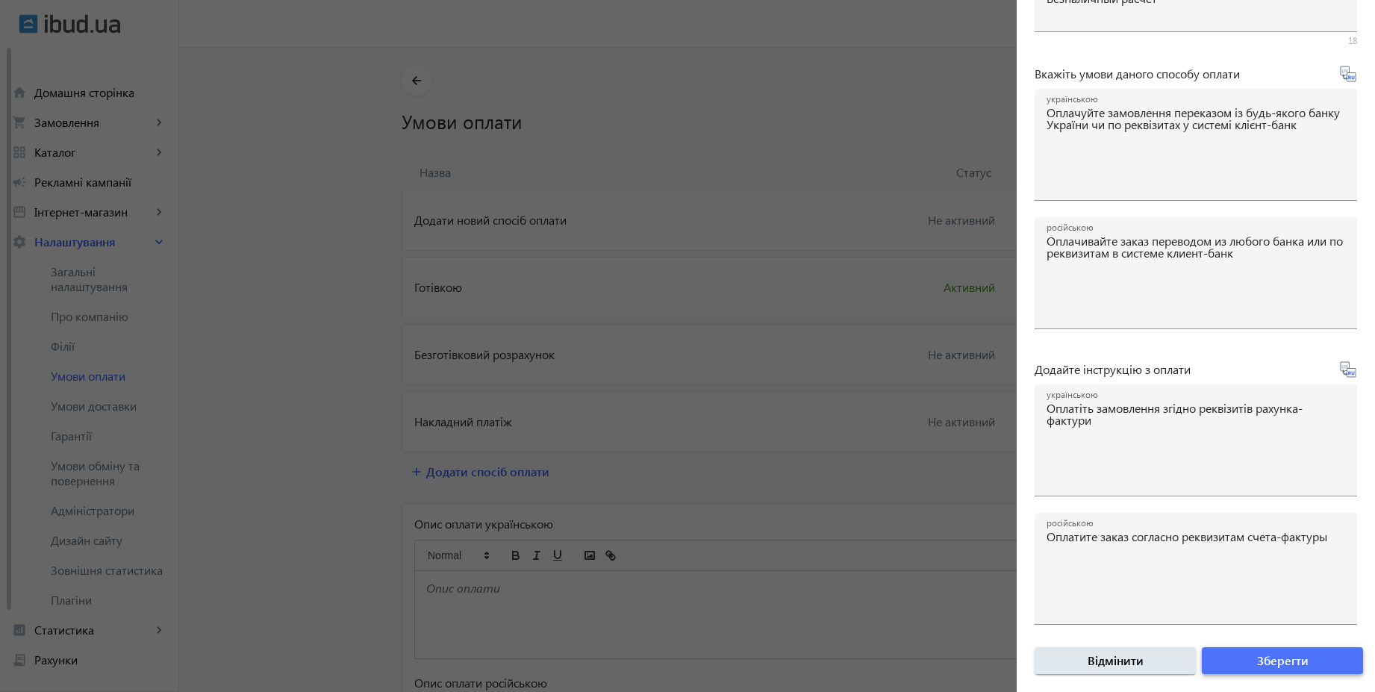
click at [1304, 656] on span "submit" at bounding box center [1282, 661] width 161 height 36
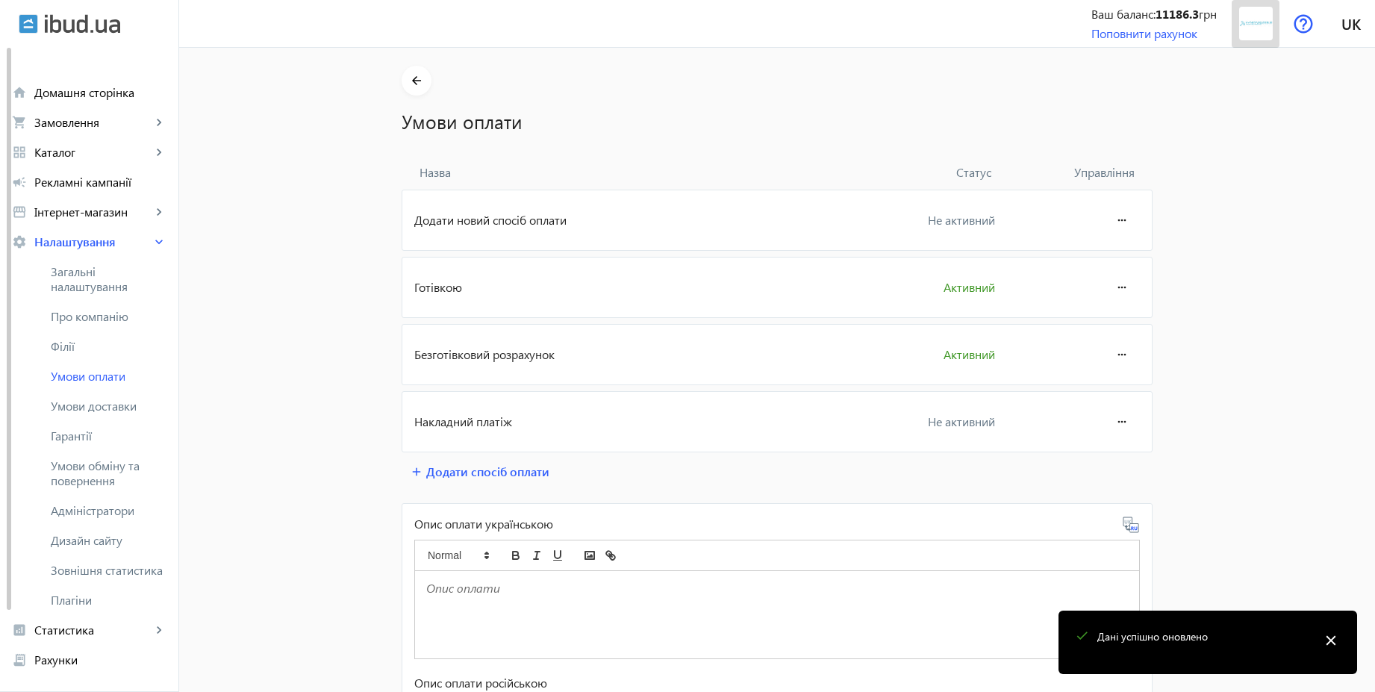
click at [1249, 24] on img at bounding box center [1256, 24] width 34 height 34
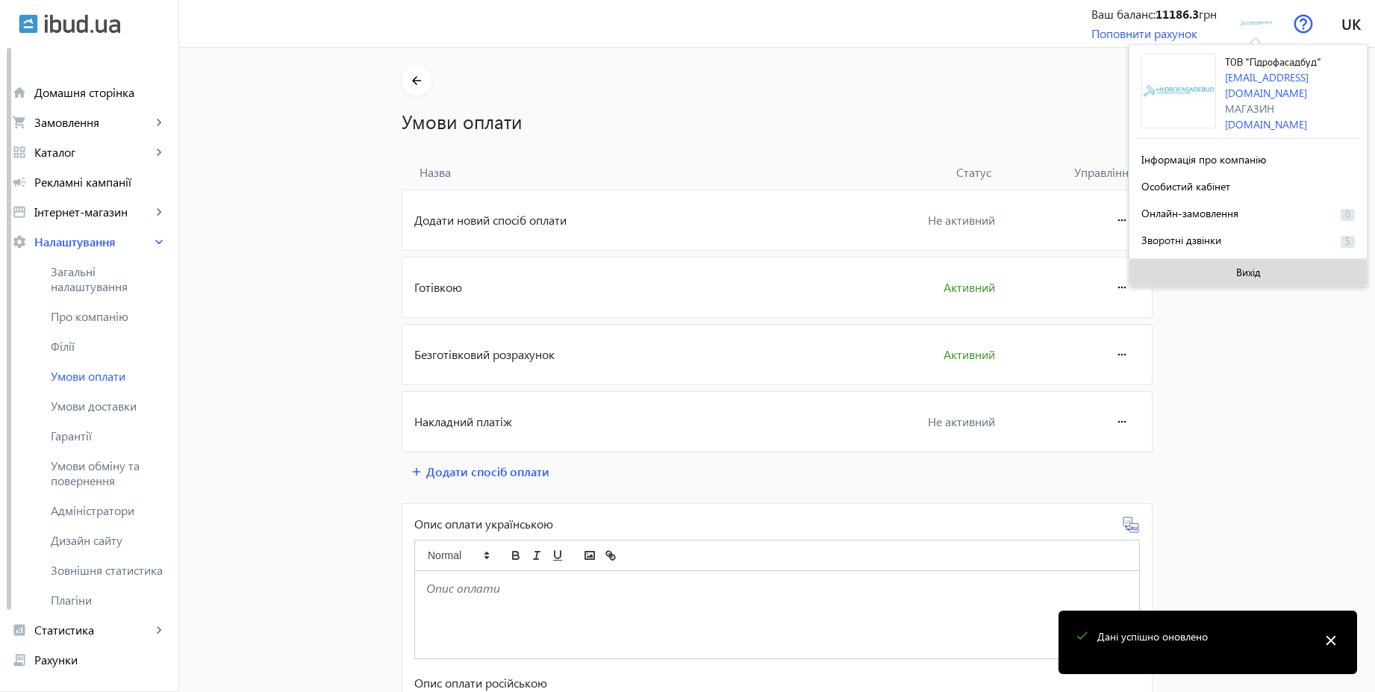
click at [1228, 274] on span at bounding box center [1248, 273] width 237 height 36
